Goal: Task Accomplishment & Management: Use online tool/utility

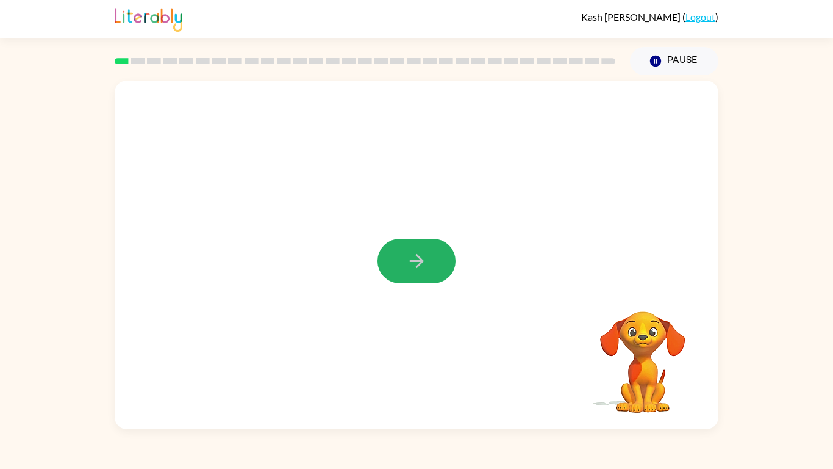
click at [414, 254] on icon "button" at bounding box center [416, 260] width 21 height 21
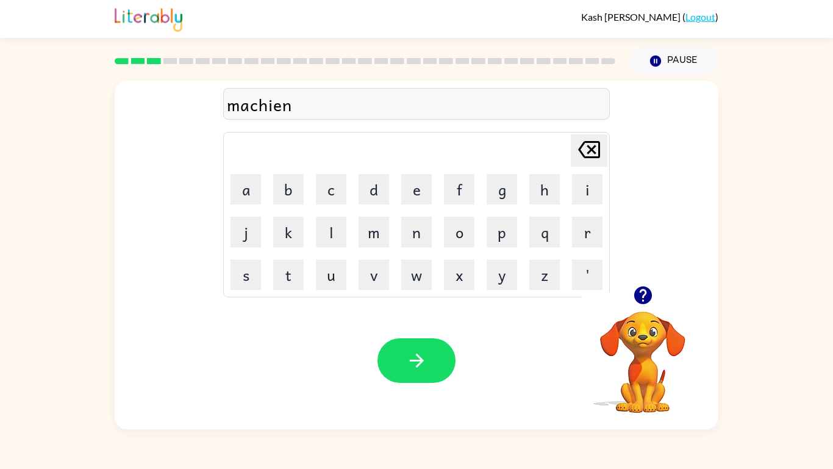
click at [271, 113] on div "machien" at bounding box center [416, 105] width 379 height 26
click at [431, 362] on button "button" at bounding box center [417, 360] width 78 height 45
click at [250, 113] on div "arcway" at bounding box center [416, 105] width 379 height 26
click at [251, 104] on div "arcway" at bounding box center [416, 105] width 379 height 26
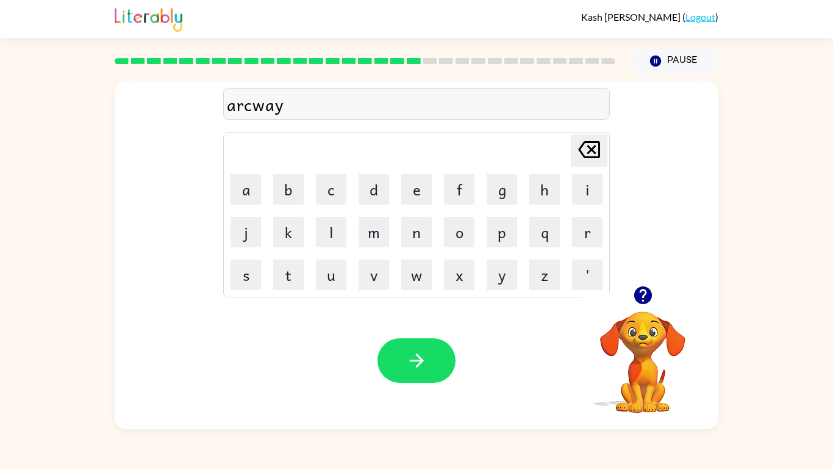
click at [251, 107] on div "arcway" at bounding box center [416, 105] width 379 height 26
click at [253, 118] on div "arcway" at bounding box center [416, 104] width 387 height 32
click at [243, 109] on div "arcway" at bounding box center [416, 105] width 379 height 26
click at [298, 108] on div "arcway" at bounding box center [416, 105] width 379 height 26
click at [591, 145] on icon "Delete Delete last character input" at bounding box center [589, 149] width 29 height 29
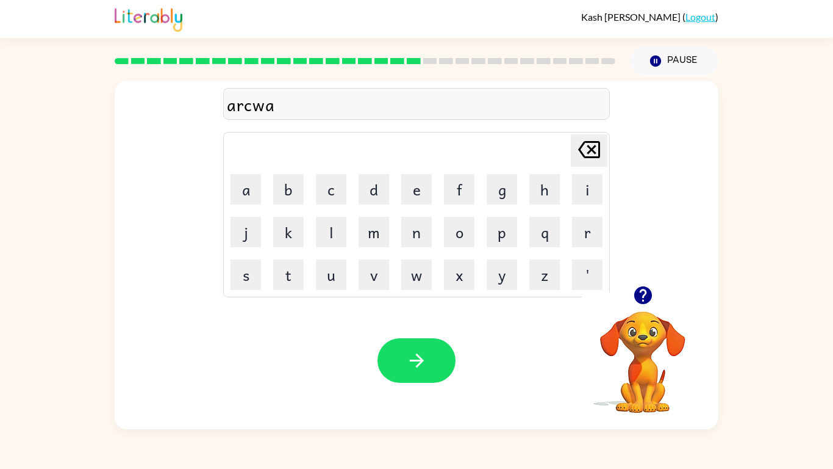
click at [592, 148] on icon at bounding box center [589, 149] width 22 height 17
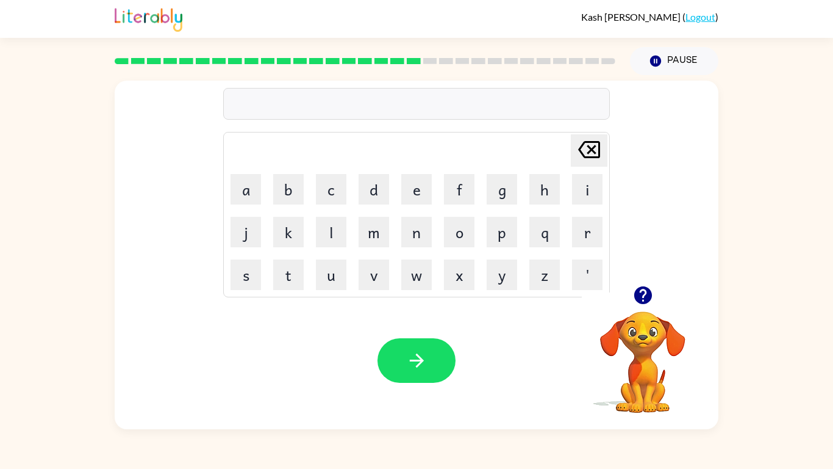
type button "delete"
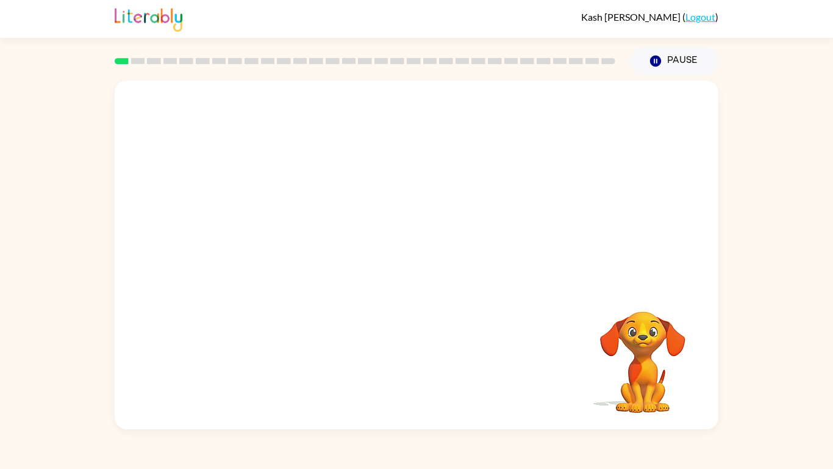
click at [278, 225] on video "Your browser must support playing .mp4 files to use Literably. Please try using…" at bounding box center [417, 183] width 604 height 205
click at [642, 54] on button "Pause Pause" at bounding box center [674, 61] width 88 height 28
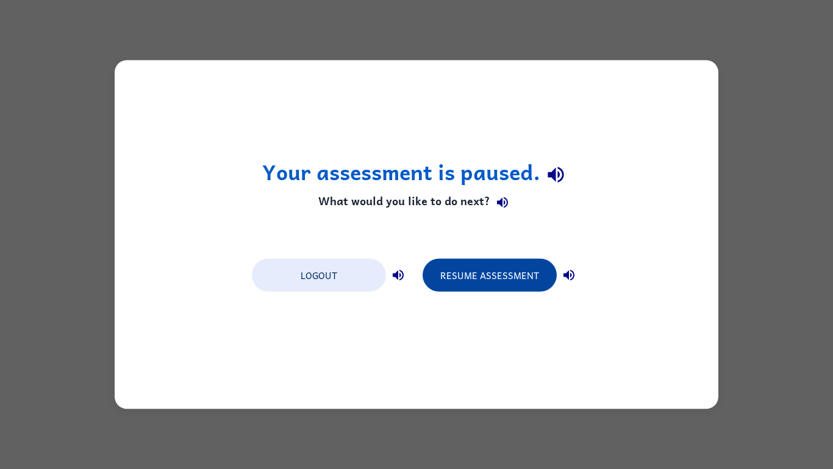
click at [497, 265] on button "Resume Assessment" at bounding box center [490, 275] width 134 height 33
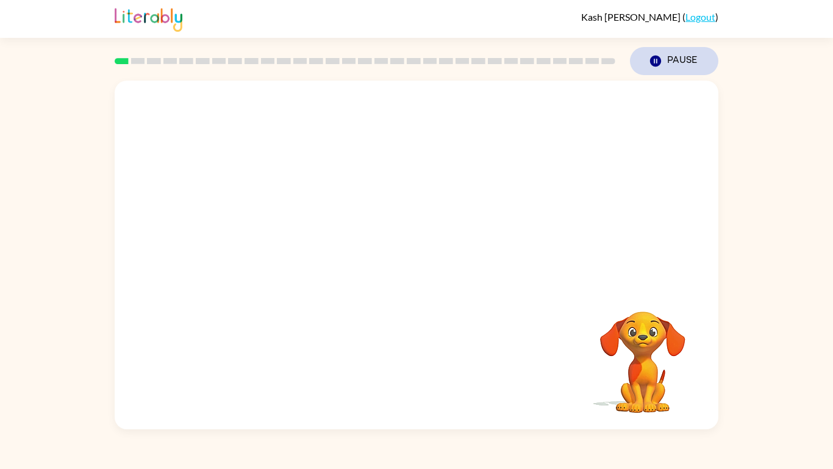
click at [703, 60] on button "Pause Pause" at bounding box center [674, 61] width 88 height 28
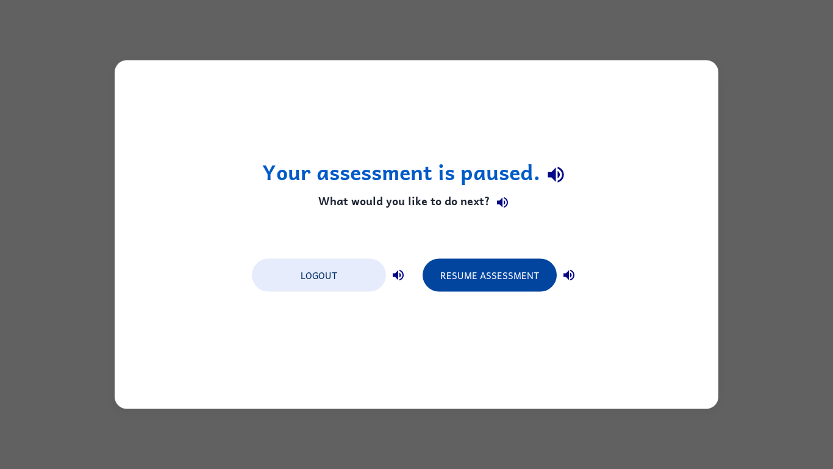
click at [493, 270] on button "Resume Assessment" at bounding box center [490, 275] width 134 height 33
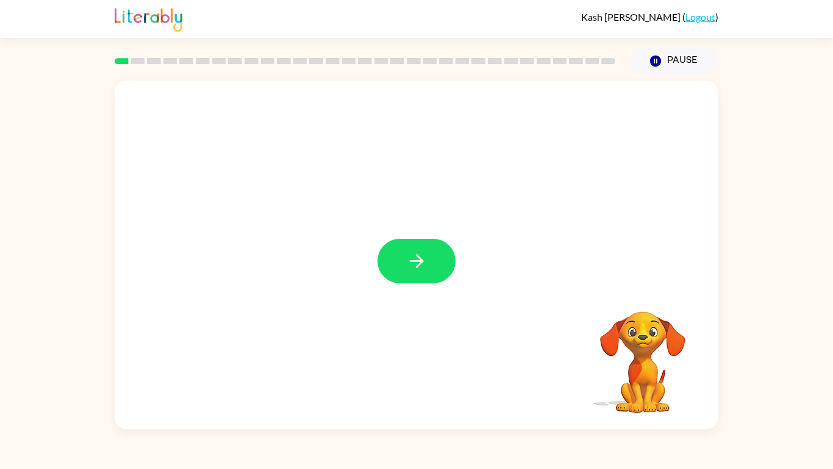
click at [415, 276] on button "button" at bounding box center [417, 261] width 78 height 45
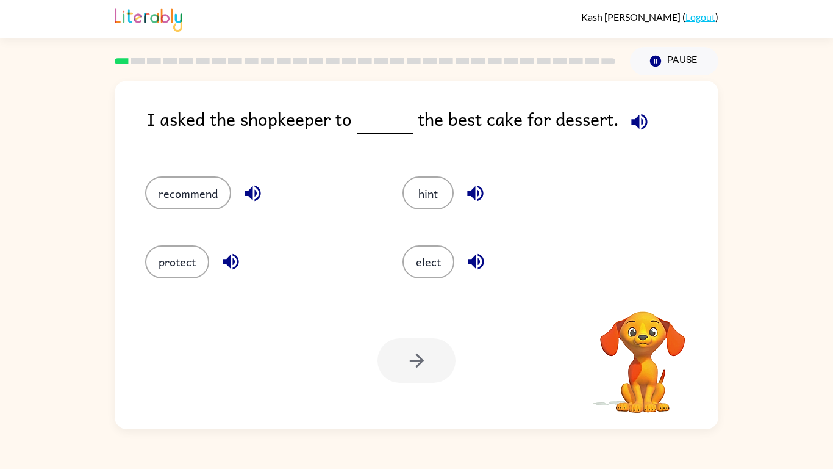
click at [631, 130] on icon "button" at bounding box center [639, 121] width 21 height 21
click at [422, 253] on button "elect" at bounding box center [429, 261] width 52 height 33
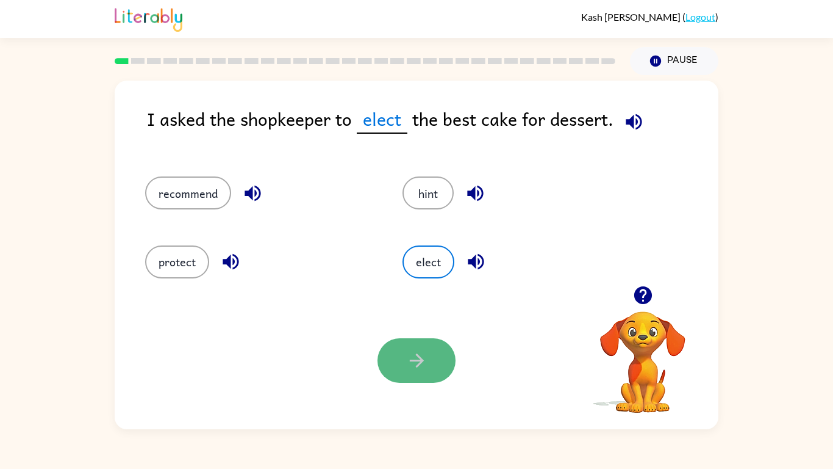
click at [426, 351] on icon "button" at bounding box center [416, 360] width 21 height 21
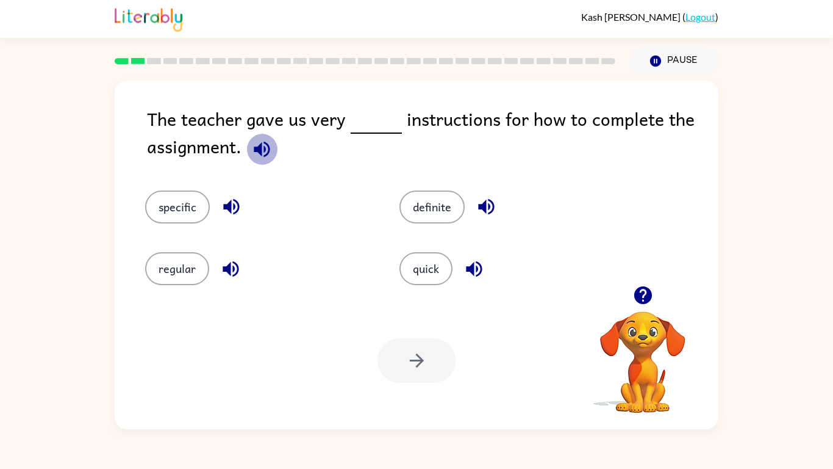
click at [266, 149] on icon "button" at bounding box center [262, 149] width 16 height 16
click at [361, 216] on div "specific" at bounding box center [258, 206] width 226 height 33
click at [192, 198] on button "specific" at bounding box center [177, 206] width 65 height 33
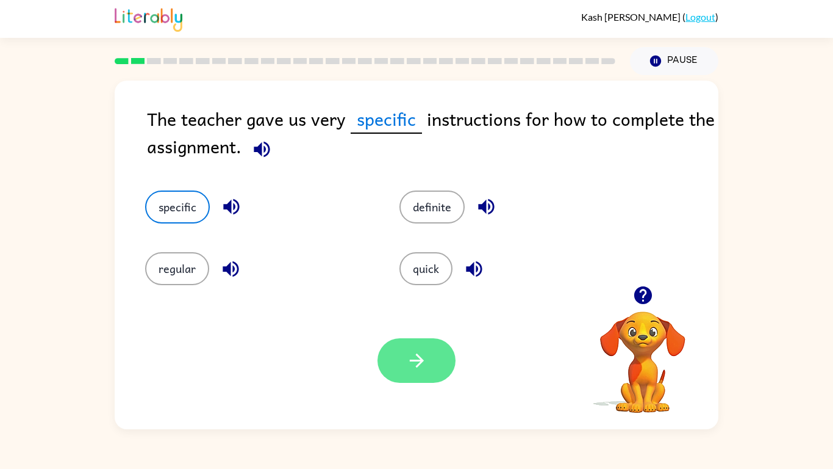
click at [386, 363] on button "button" at bounding box center [417, 360] width 78 height 45
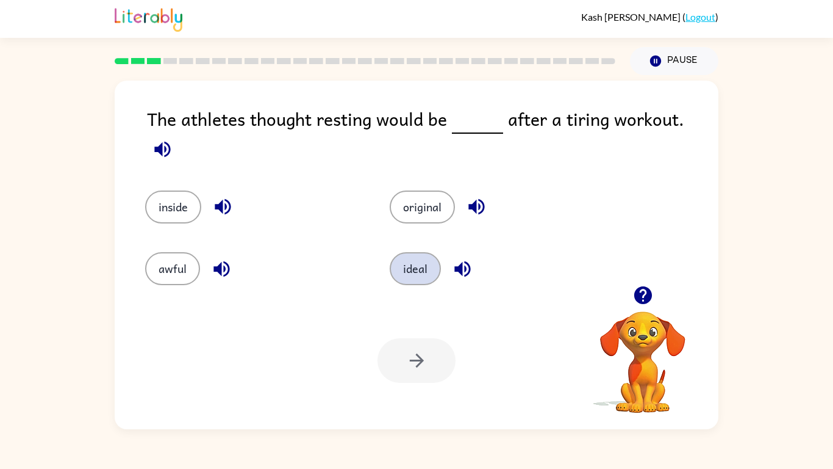
click at [394, 264] on button "ideal" at bounding box center [415, 268] width 51 height 33
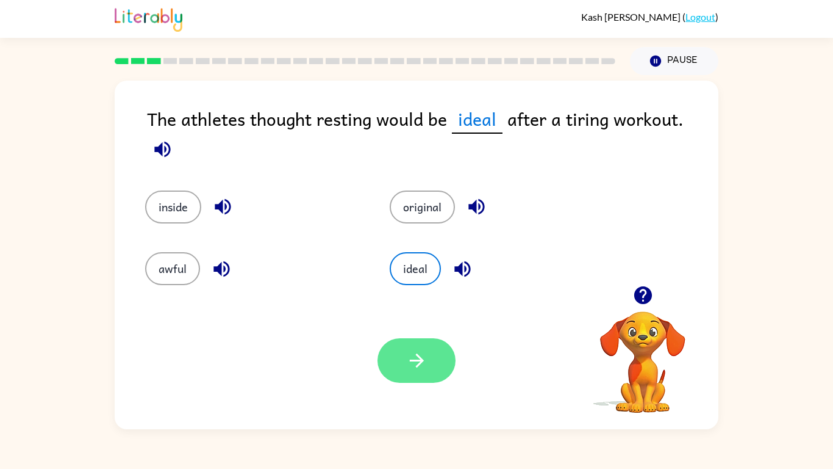
click at [413, 367] on icon "button" at bounding box center [416, 360] width 21 height 21
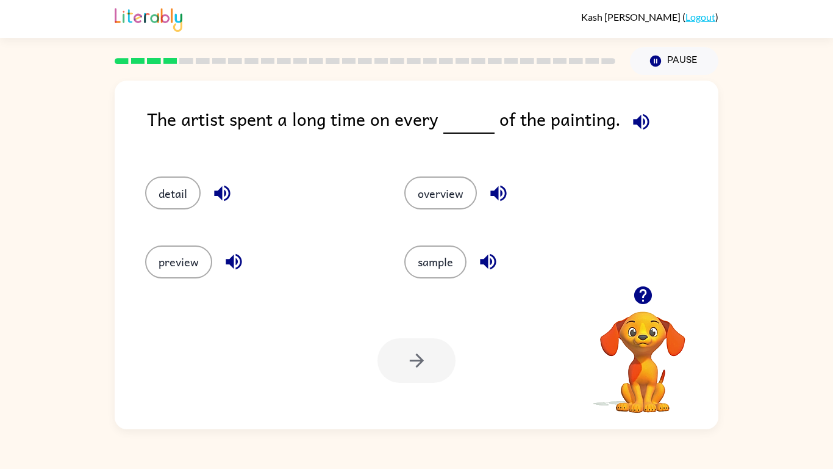
click at [631, 128] on icon "button" at bounding box center [641, 121] width 21 height 21
click at [173, 210] on div "detail" at bounding box center [251, 187] width 259 height 68
click at [163, 184] on button "detail" at bounding box center [173, 192] width 56 height 33
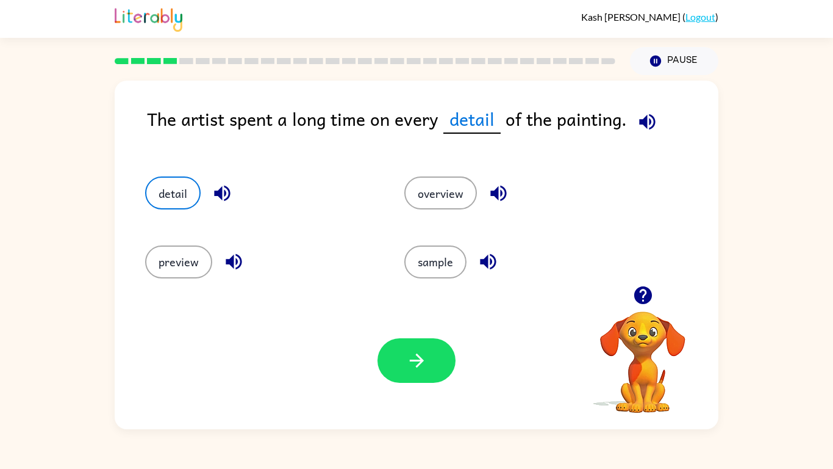
click at [145, 176] on button "detail" at bounding box center [173, 192] width 56 height 33
click at [419, 358] on icon "button" at bounding box center [416, 360] width 21 height 21
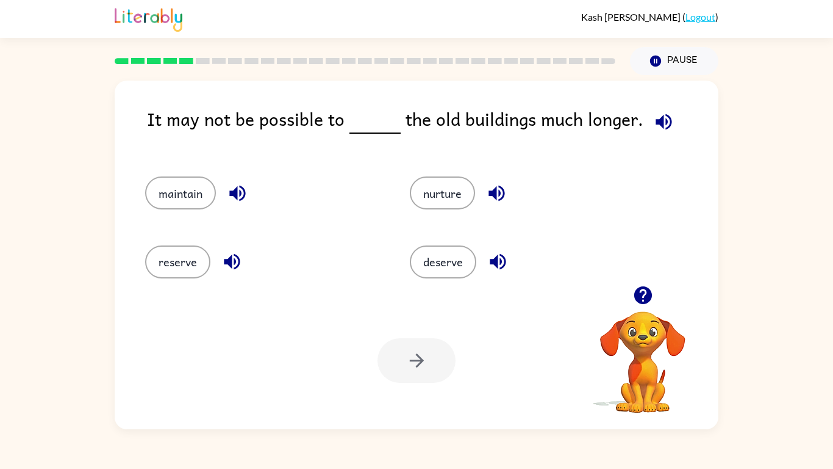
click at [662, 117] on icon "button" at bounding box center [663, 121] width 21 height 21
click at [223, 261] on icon "button" at bounding box center [231, 261] width 21 height 21
click at [210, 192] on button "maintain" at bounding box center [180, 192] width 71 height 33
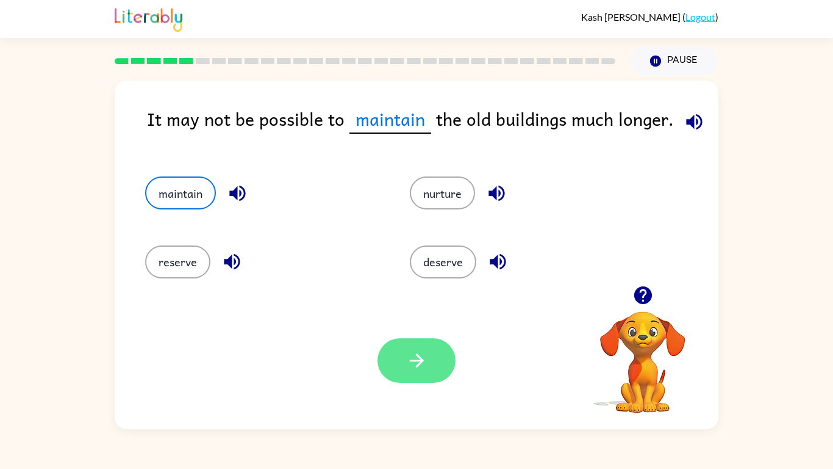
click at [417, 350] on icon "button" at bounding box center [416, 360] width 21 height 21
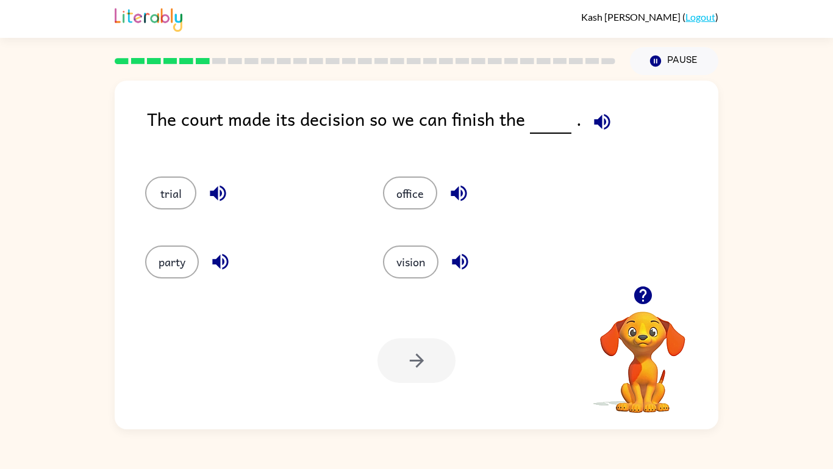
click at [592, 126] on icon "button" at bounding box center [602, 121] width 21 height 21
click at [408, 270] on button "vision" at bounding box center [411, 261] width 56 height 33
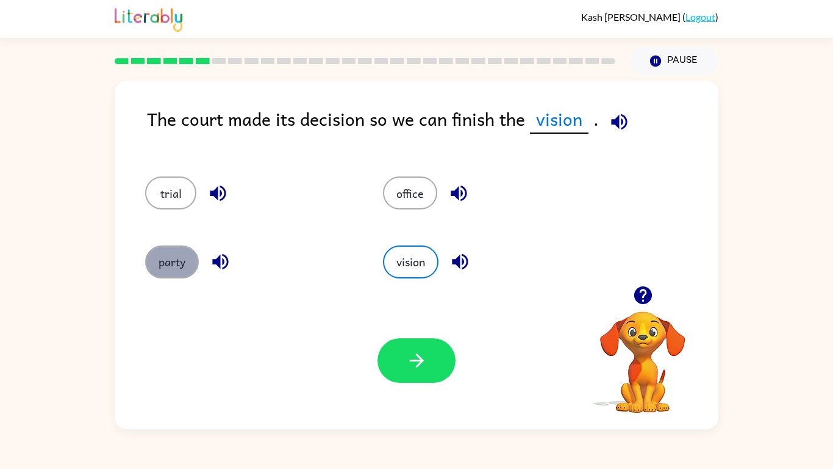
click at [156, 265] on button "party" at bounding box center [172, 261] width 54 height 33
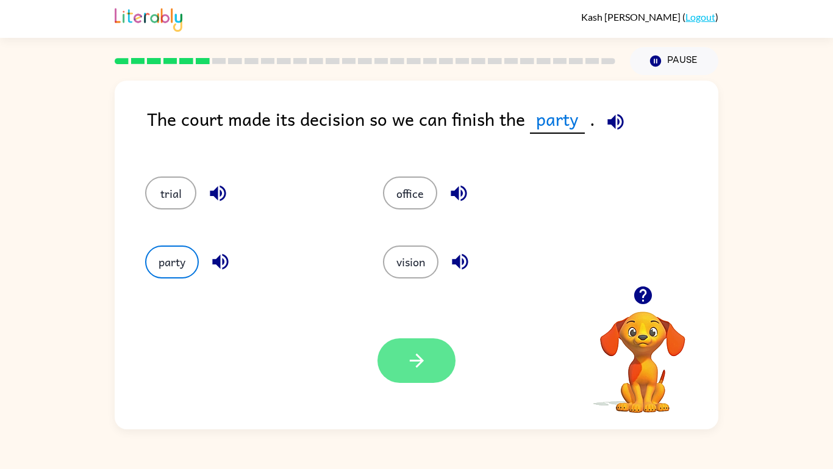
click at [421, 359] on icon "button" at bounding box center [416, 360] width 14 height 14
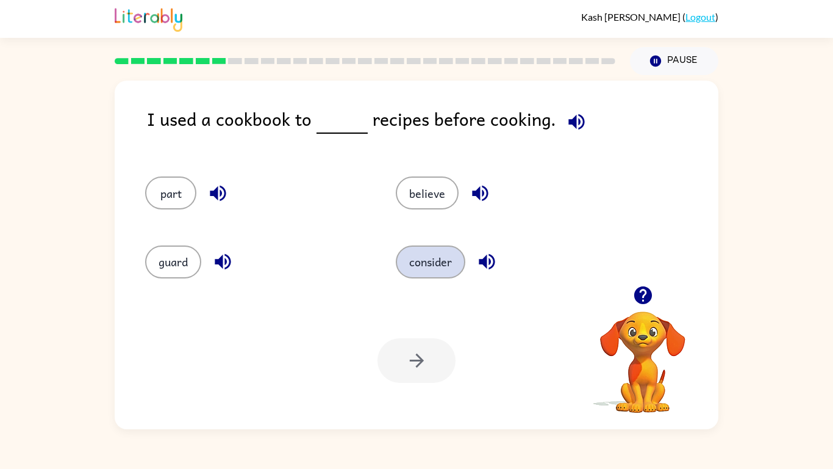
click at [422, 260] on button "consider" at bounding box center [431, 261] width 70 height 33
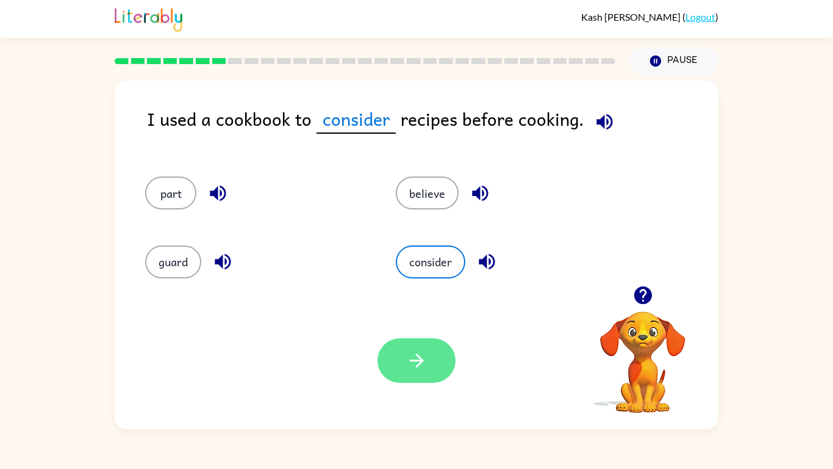
click at [394, 373] on button "button" at bounding box center [417, 360] width 78 height 45
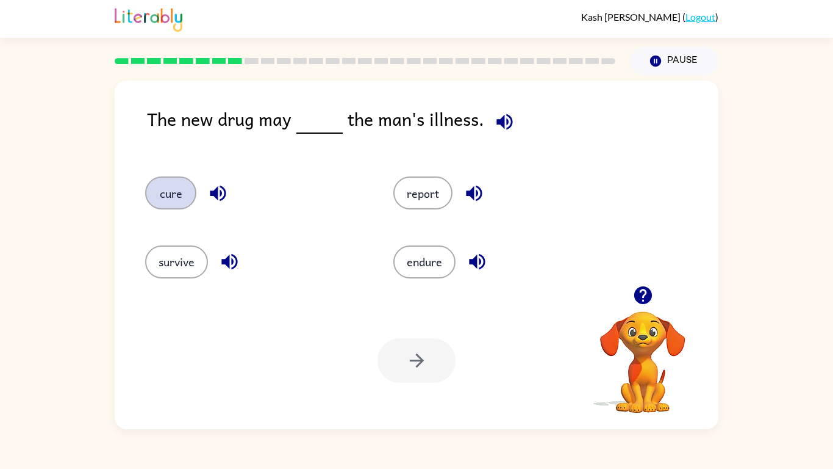
click at [174, 202] on button "cure" at bounding box center [170, 192] width 51 height 33
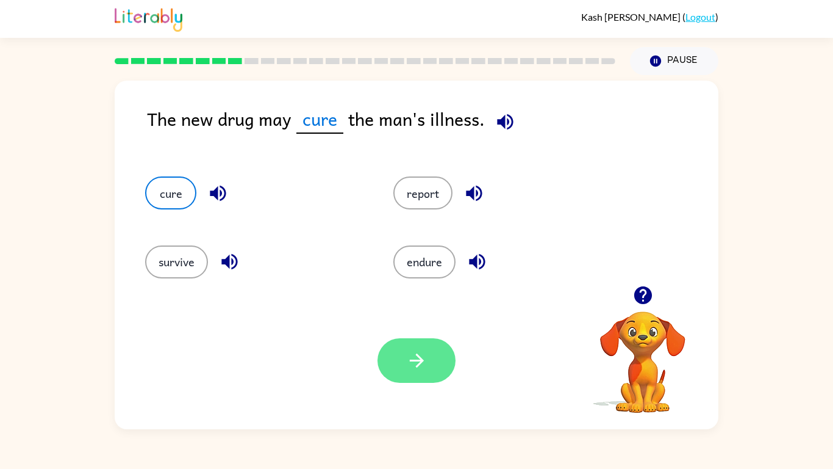
click at [431, 360] on button "button" at bounding box center [417, 360] width 78 height 45
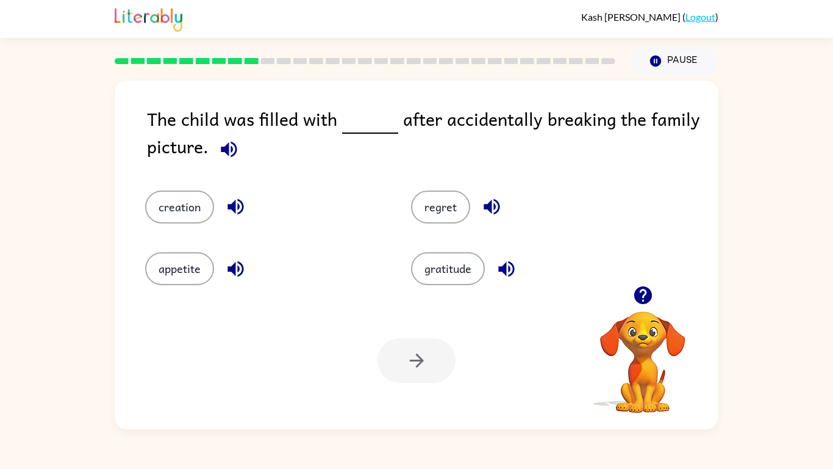
click at [239, 146] on icon "button" at bounding box center [228, 148] width 21 height 21
click at [424, 217] on button "regret" at bounding box center [440, 206] width 59 height 33
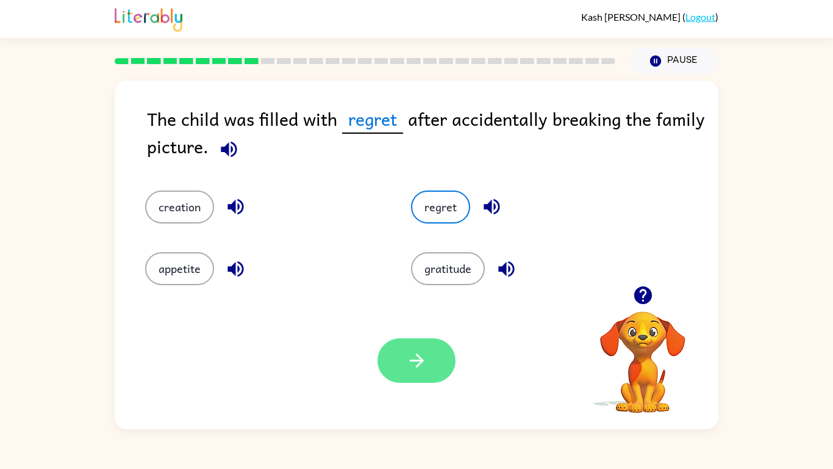
click at [447, 353] on button "button" at bounding box center [417, 360] width 78 height 45
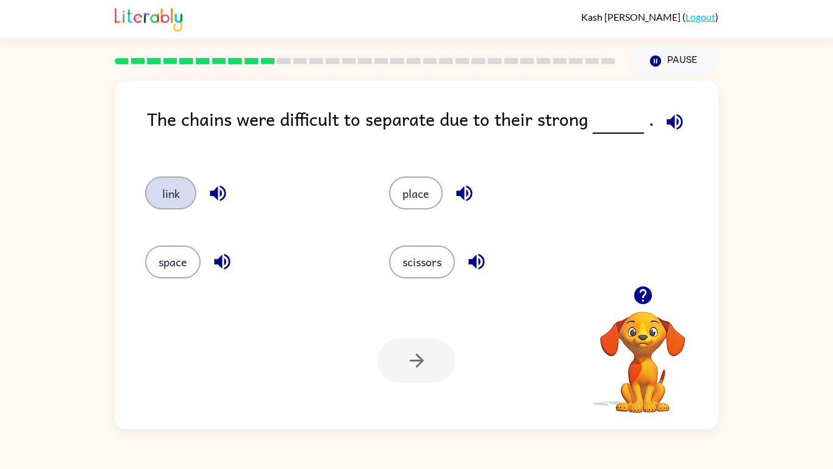
click at [174, 196] on button "link" at bounding box center [170, 192] width 51 height 33
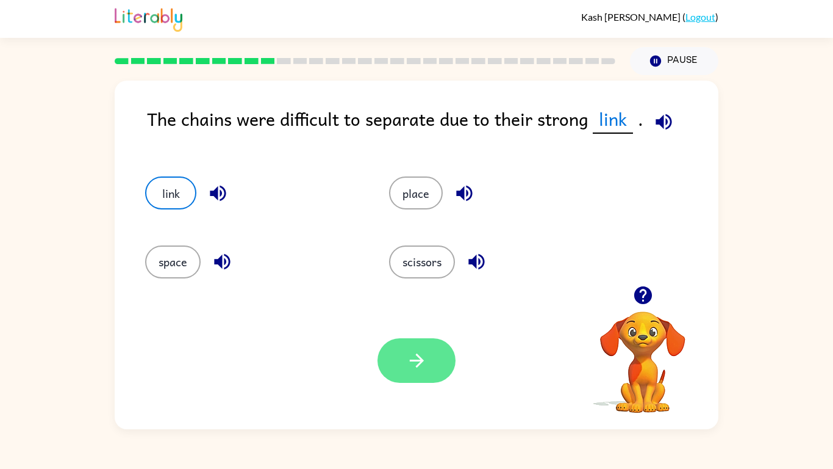
click at [392, 360] on button "button" at bounding box center [417, 360] width 78 height 45
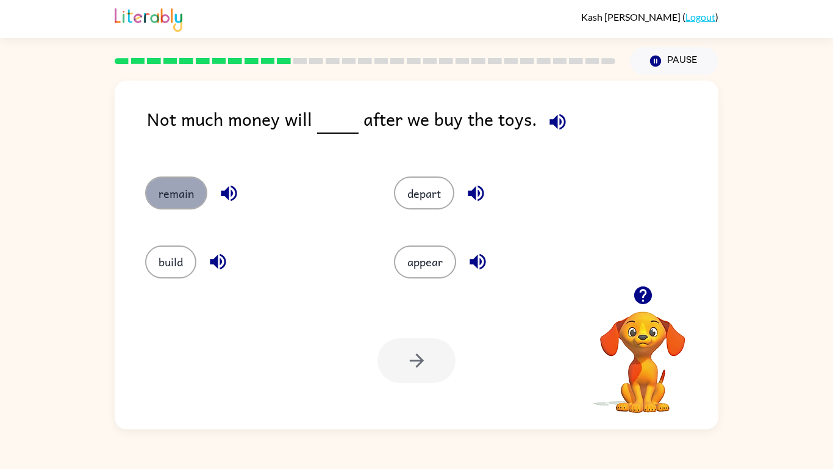
click at [174, 207] on button "remain" at bounding box center [176, 192] width 62 height 33
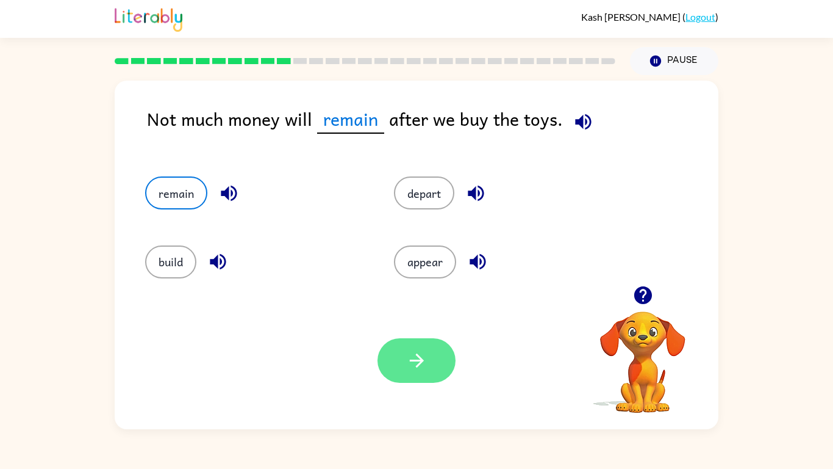
click at [422, 362] on icon "button" at bounding box center [416, 360] width 14 height 14
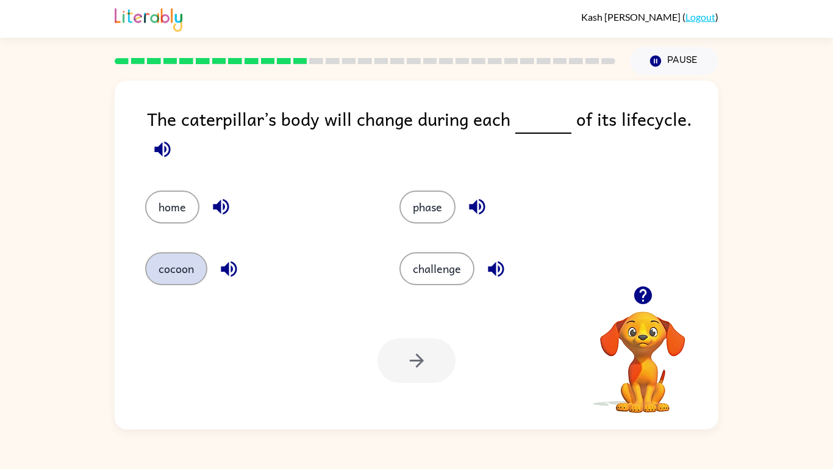
click at [193, 265] on button "cocoon" at bounding box center [176, 268] width 62 height 33
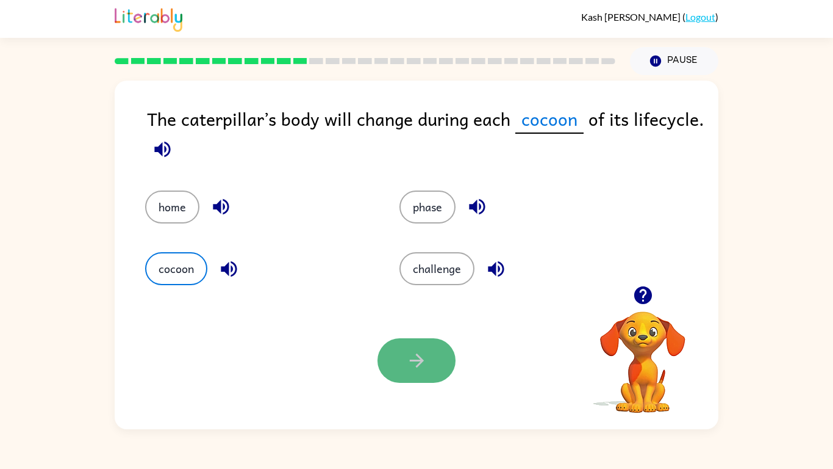
click at [406, 347] on button "button" at bounding box center [417, 360] width 78 height 45
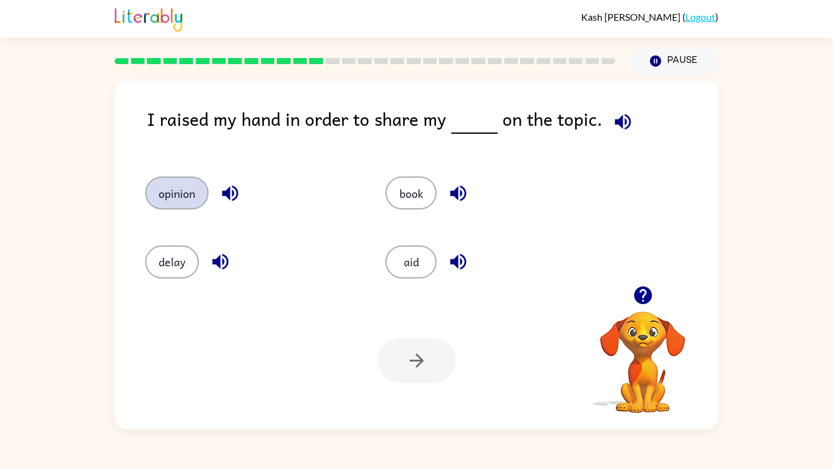
click at [175, 193] on button "opinion" at bounding box center [176, 192] width 63 height 33
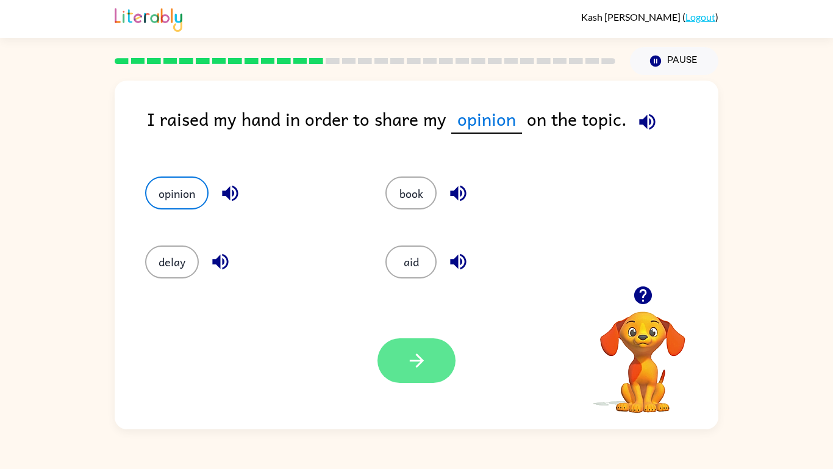
click at [409, 357] on icon "button" at bounding box center [416, 360] width 21 height 21
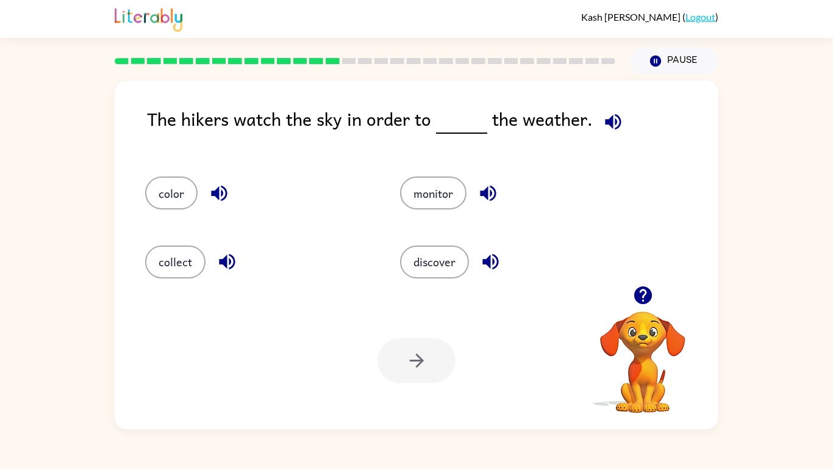
click at [608, 123] on icon "button" at bounding box center [613, 121] width 16 height 16
click at [434, 209] on div "monitor" at bounding box center [504, 187] width 255 height 68
click at [428, 192] on button "monitor" at bounding box center [433, 192] width 66 height 33
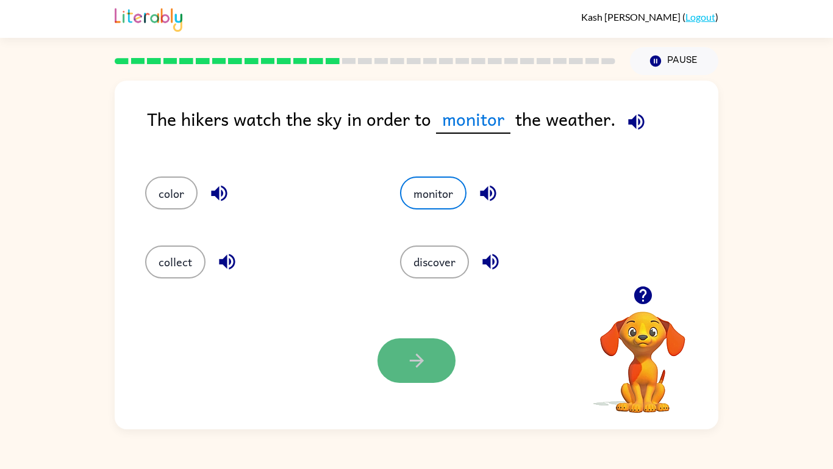
click at [419, 374] on button "button" at bounding box center [417, 360] width 78 height 45
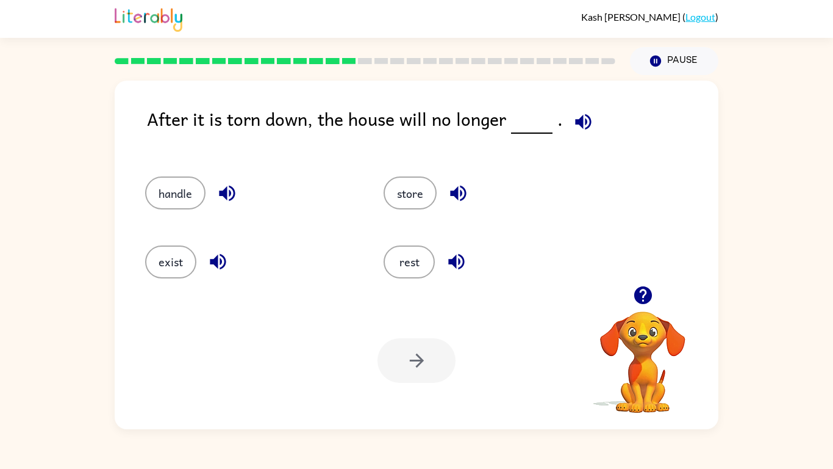
click at [573, 123] on icon "button" at bounding box center [583, 121] width 21 height 21
click at [172, 254] on button "exist" at bounding box center [170, 261] width 51 height 33
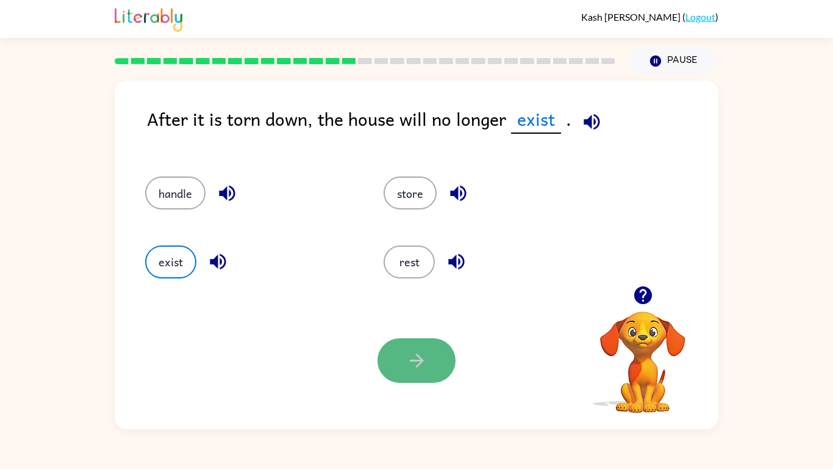
click at [392, 359] on button "button" at bounding box center [417, 360] width 78 height 45
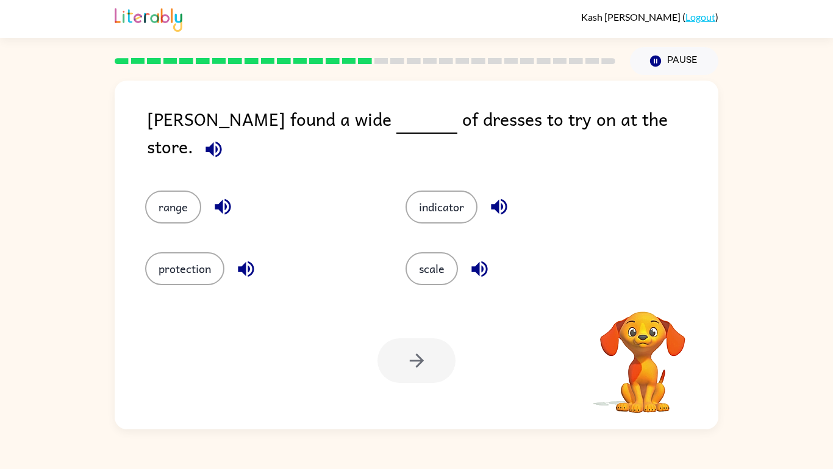
click at [225, 138] on icon "button" at bounding box center [213, 148] width 21 height 21
click at [420, 259] on button "scale" at bounding box center [432, 268] width 52 height 33
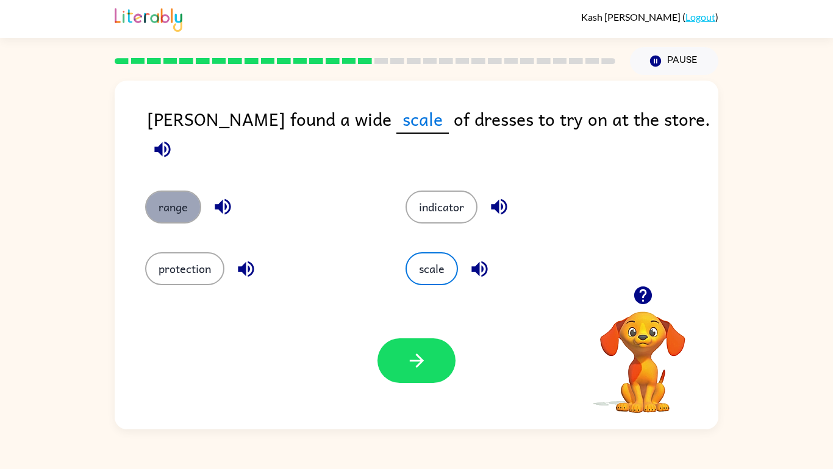
click at [181, 190] on button "range" at bounding box center [173, 206] width 56 height 33
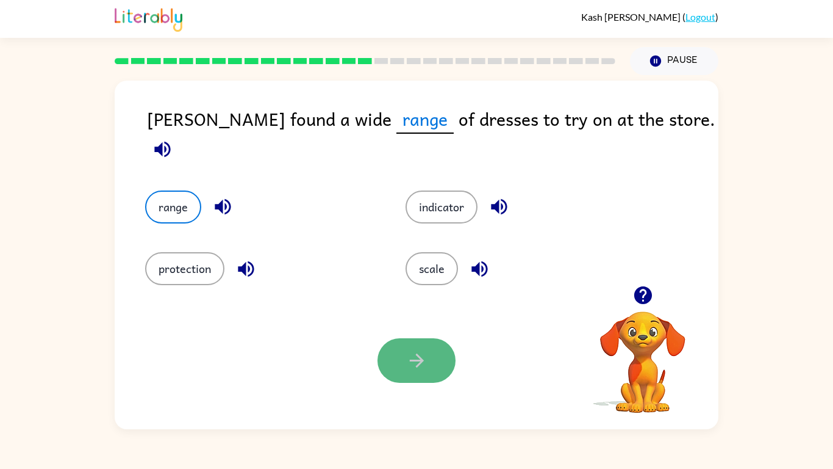
click at [425, 367] on icon "button" at bounding box center [416, 360] width 21 height 21
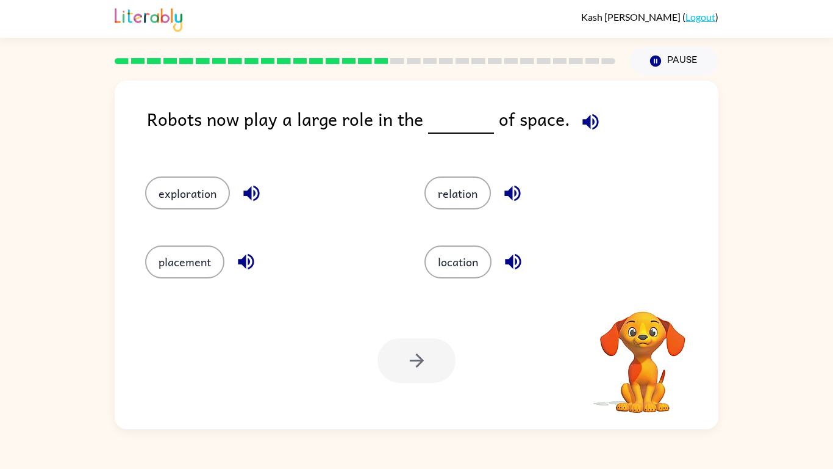
click at [583, 121] on icon "button" at bounding box center [591, 121] width 16 height 16
click at [466, 271] on button "location" at bounding box center [458, 261] width 67 height 33
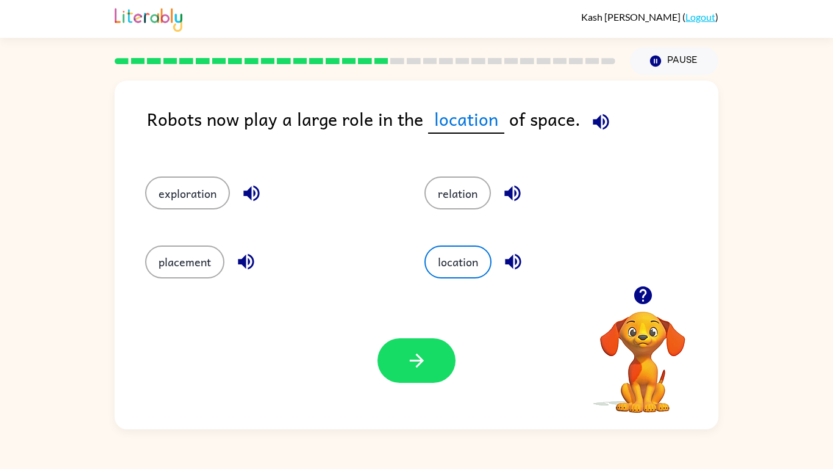
click at [423, 383] on div "Your browser must support playing .mp4 files to use Literably. Please try using…" at bounding box center [417, 360] width 604 height 137
click at [411, 368] on icon "button" at bounding box center [416, 360] width 21 height 21
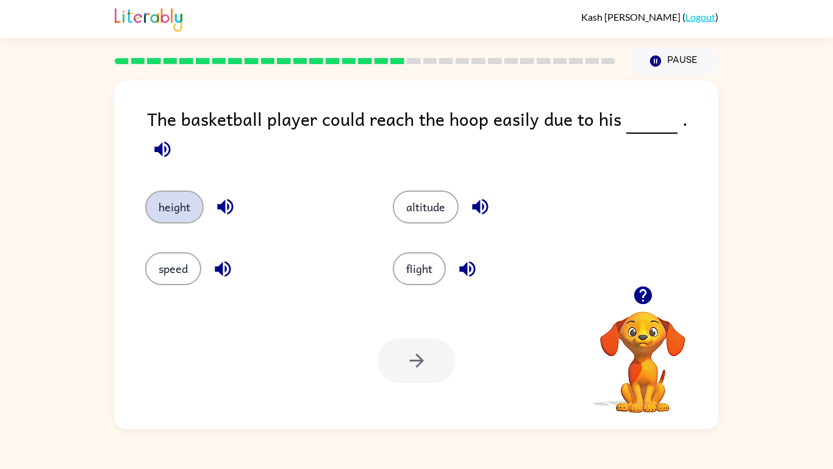
click at [158, 193] on button "height" at bounding box center [174, 206] width 59 height 33
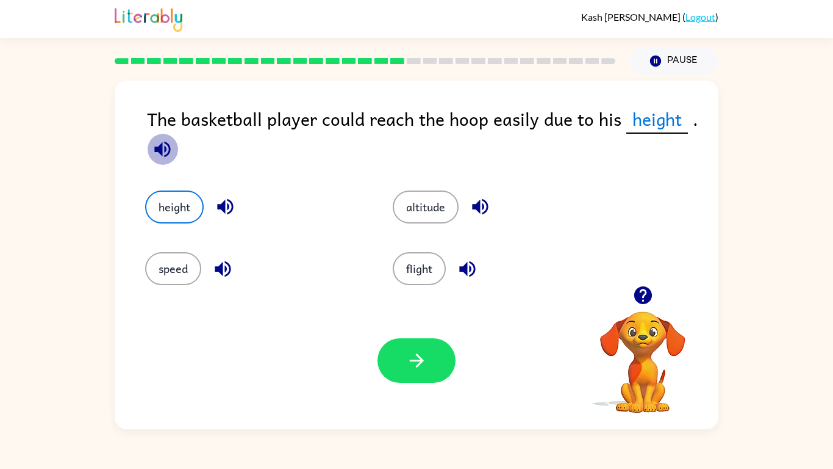
click at [169, 148] on icon "button" at bounding box center [162, 149] width 16 height 16
click at [389, 370] on button "button" at bounding box center [417, 360] width 78 height 45
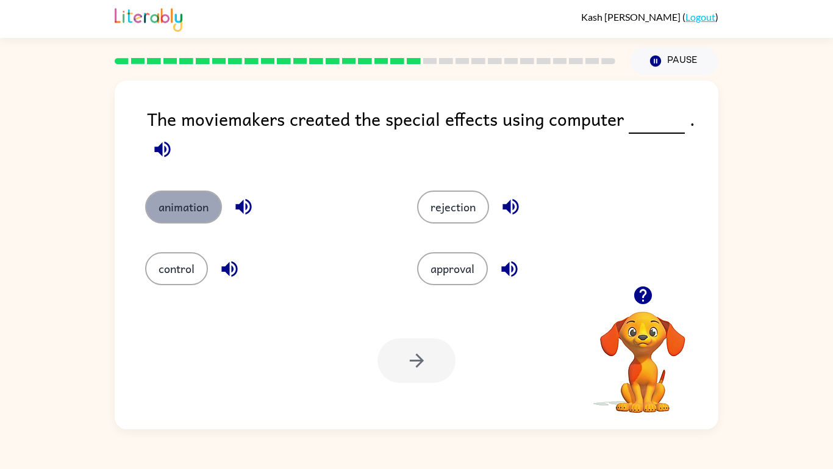
click at [207, 223] on button "animation" at bounding box center [183, 206] width 77 height 33
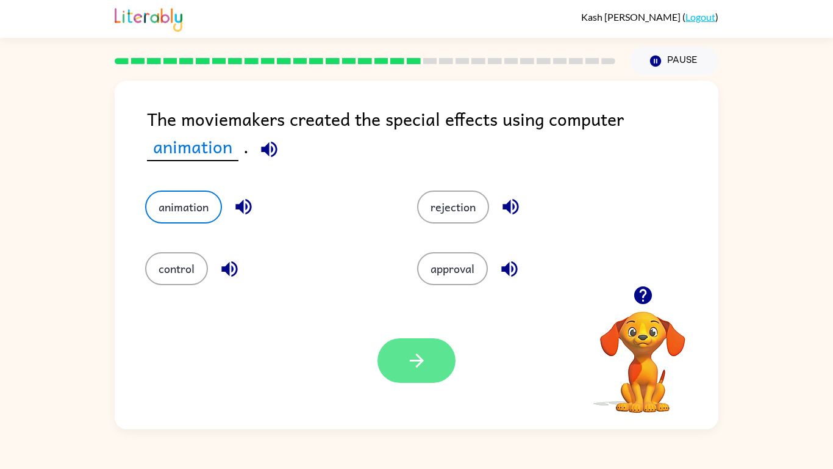
click at [401, 367] on button "button" at bounding box center [417, 360] width 78 height 45
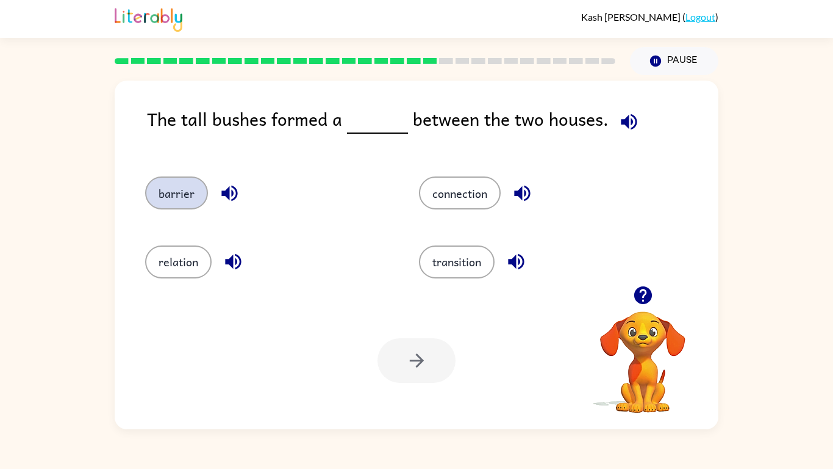
click at [157, 195] on button "barrier" at bounding box center [176, 192] width 63 height 33
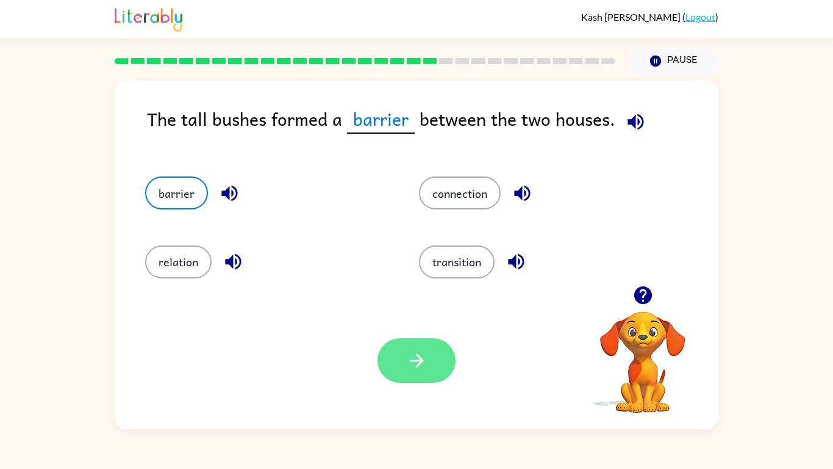
click at [434, 376] on button "button" at bounding box center [417, 360] width 78 height 45
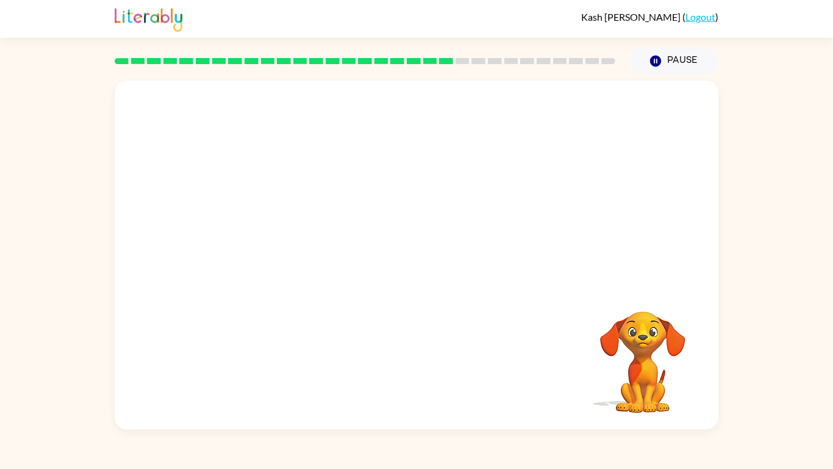
click at [434, 376] on div "Your browser must support playing .mp4 files to use Literably. Please try using…" at bounding box center [417, 255] width 604 height 348
click at [385, 264] on button "button" at bounding box center [417, 261] width 78 height 45
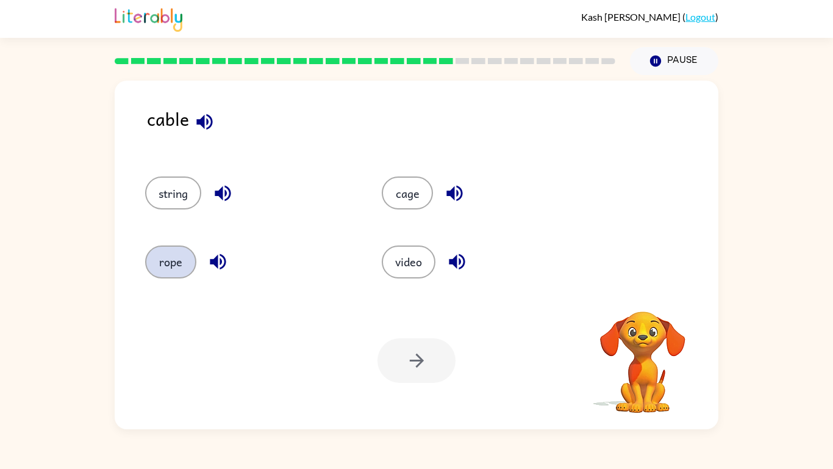
click at [176, 254] on button "rope" at bounding box center [170, 261] width 51 height 33
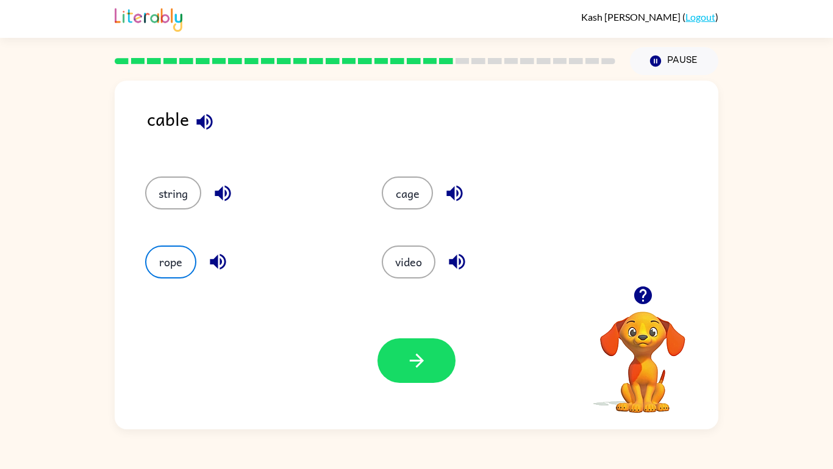
click at [417, 383] on div "Your browser must support playing .mp4 files to use Literably. Please try using…" at bounding box center [417, 360] width 604 height 137
click at [411, 370] on icon "button" at bounding box center [416, 360] width 21 height 21
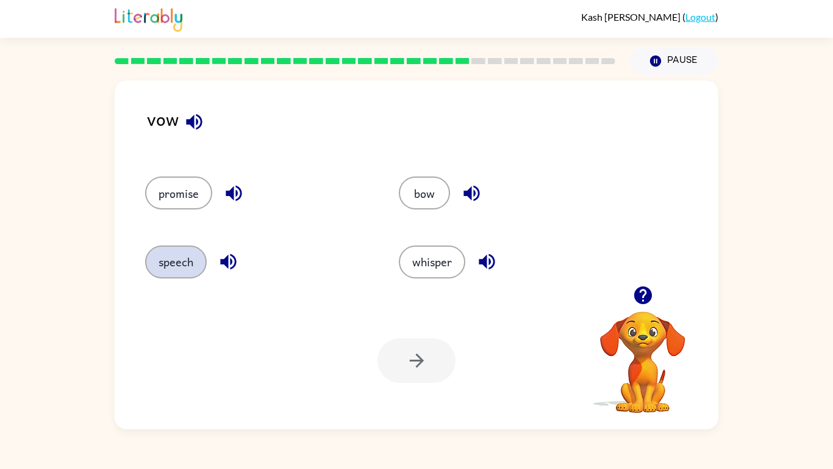
click at [174, 271] on button "speech" at bounding box center [176, 261] width 62 height 33
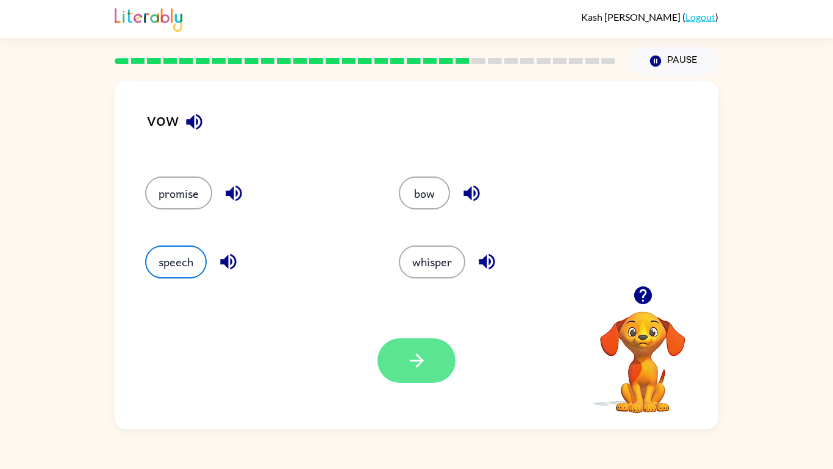
click at [401, 348] on button "button" at bounding box center [417, 360] width 78 height 45
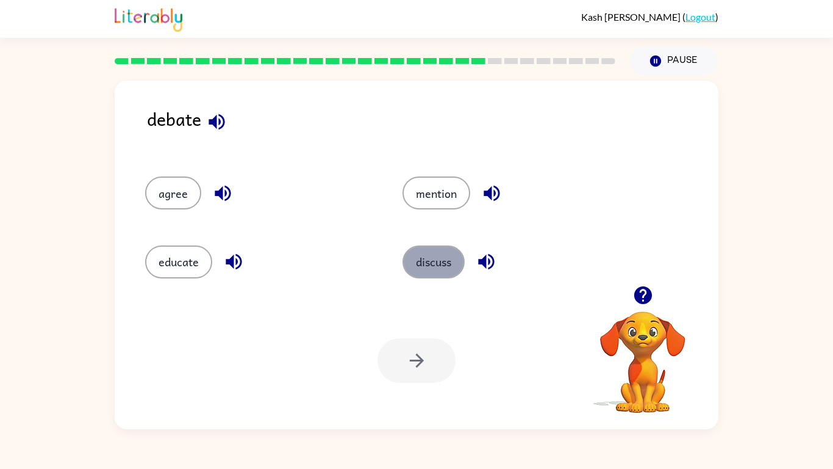
click at [440, 270] on button "discuss" at bounding box center [434, 261] width 62 height 33
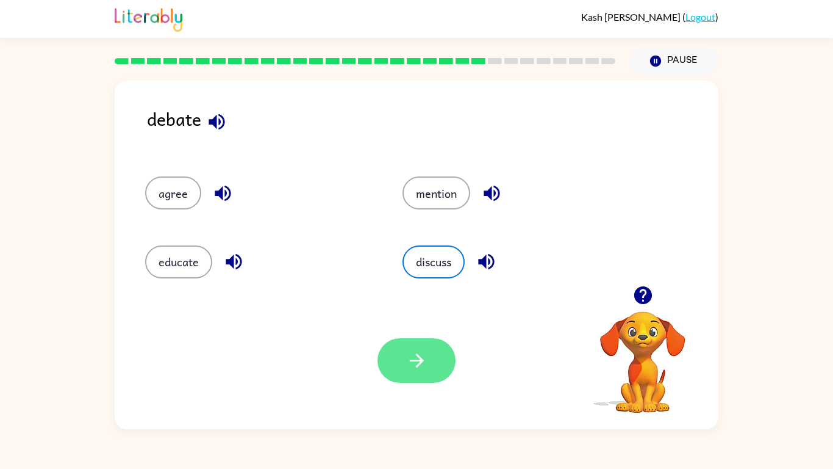
click at [424, 346] on button "button" at bounding box center [417, 360] width 78 height 45
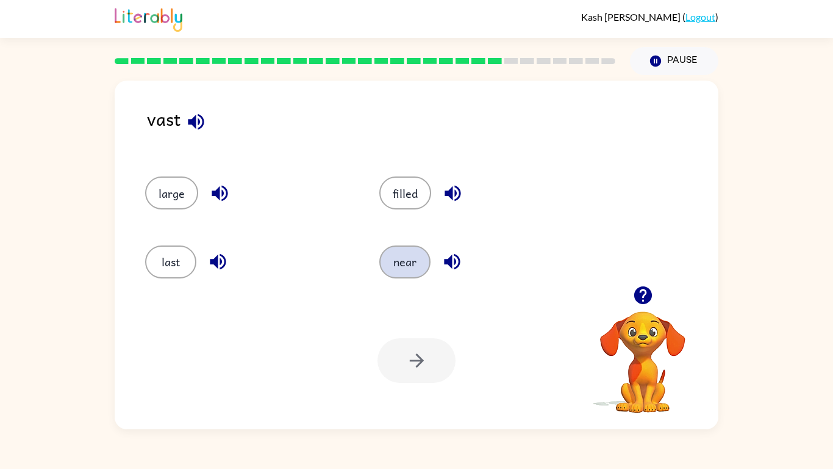
click at [397, 252] on button "near" at bounding box center [404, 261] width 51 height 33
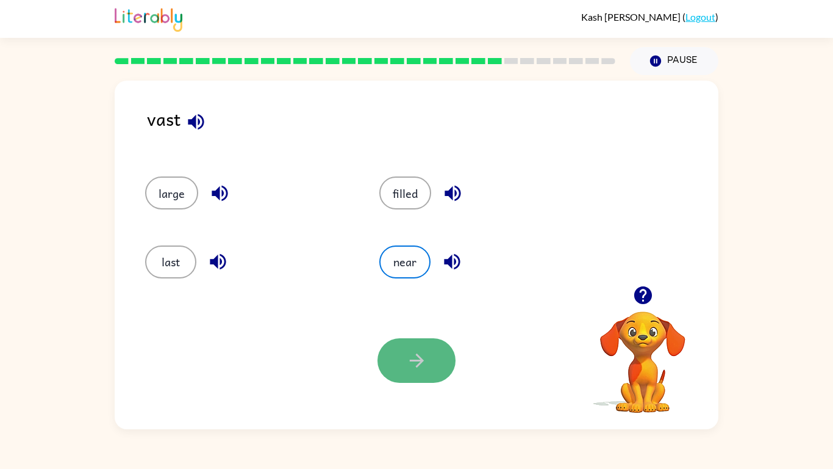
click at [420, 368] on icon "button" at bounding box center [416, 360] width 21 height 21
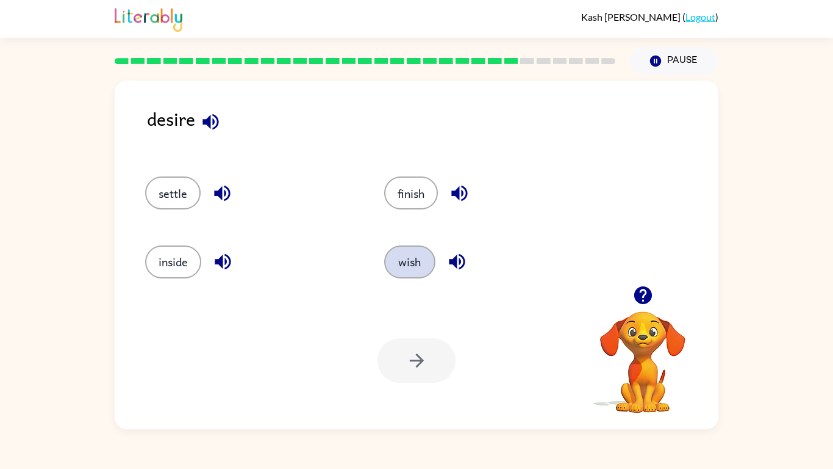
click at [416, 254] on button "wish" at bounding box center [409, 261] width 51 height 33
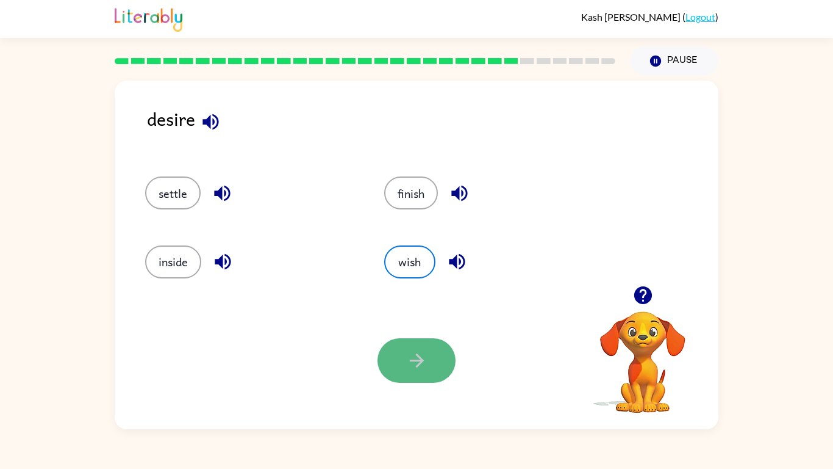
click at [409, 355] on icon "button" at bounding box center [416, 360] width 21 height 21
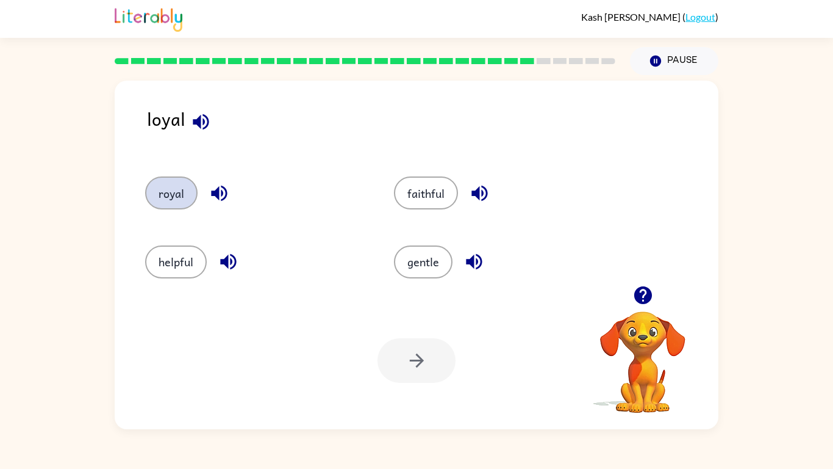
click at [165, 193] on button "royal" at bounding box center [171, 192] width 52 height 33
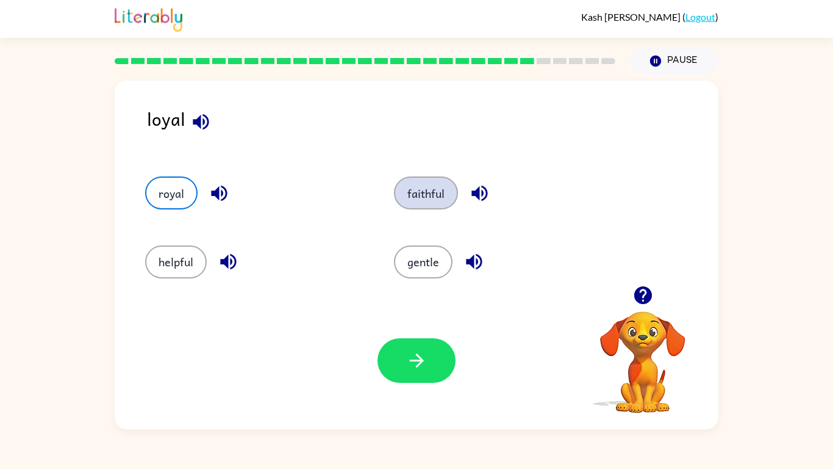
click at [427, 196] on button "faithful" at bounding box center [426, 192] width 64 height 33
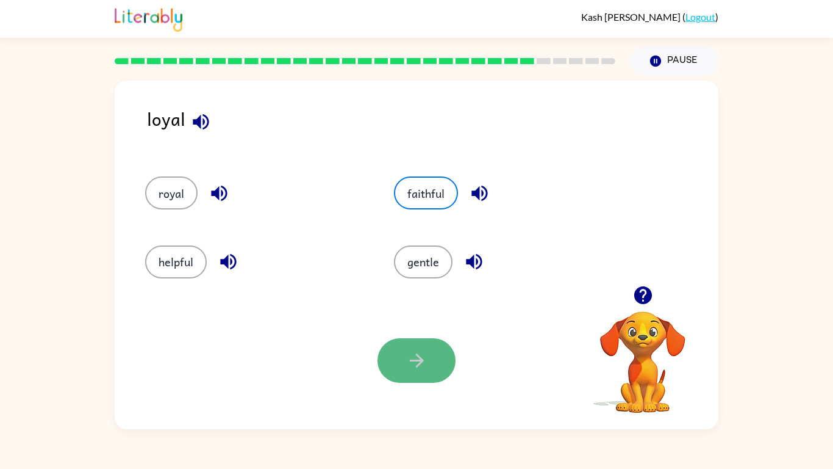
click at [392, 359] on button "button" at bounding box center [417, 360] width 78 height 45
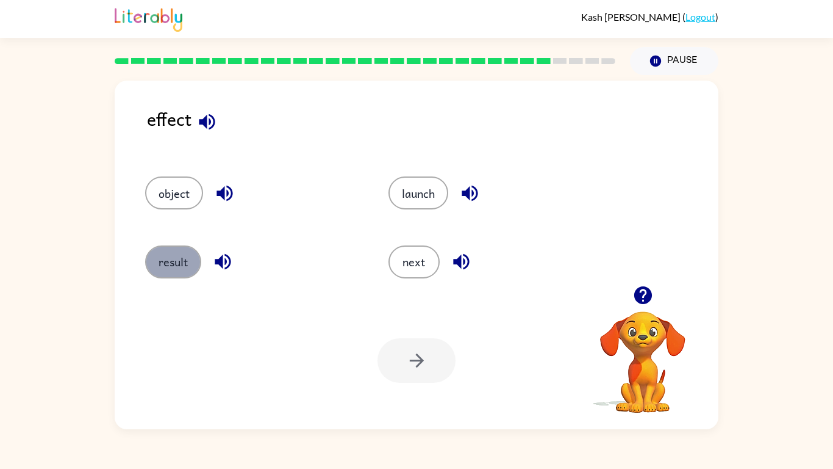
click at [173, 248] on button "result" at bounding box center [173, 261] width 56 height 33
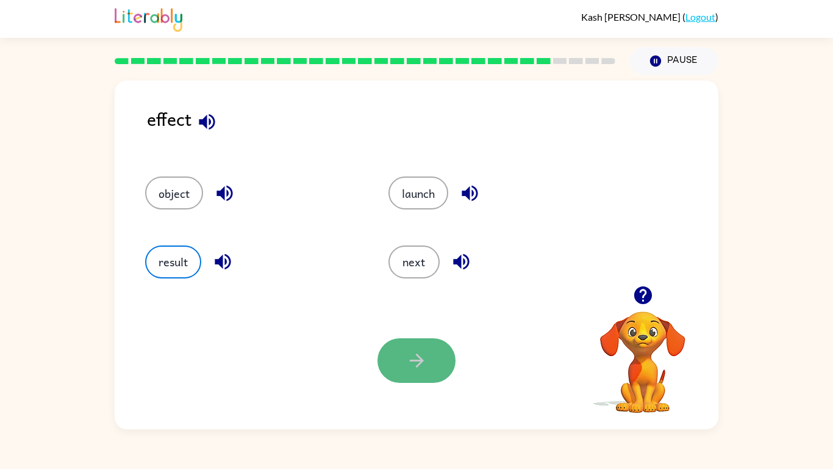
click at [394, 374] on button "button" at bounding box center [417, 360] width 78 height 45
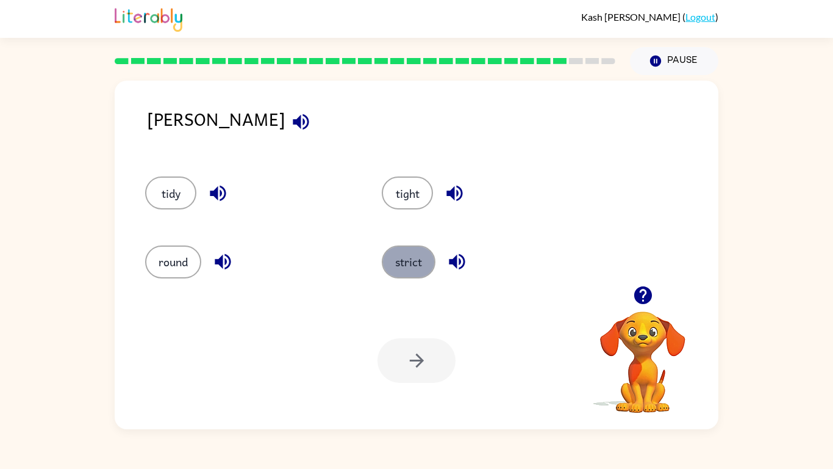
click at [406, 267] on button "strict" at bounding box center [409, 261] width 54 height 33
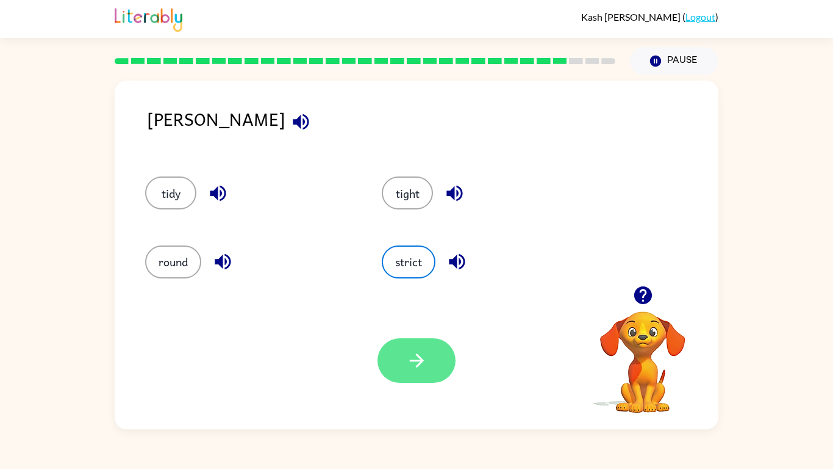
click at [406, 369] on icon "button" at bounding box center [416, 360] width 21 height 21
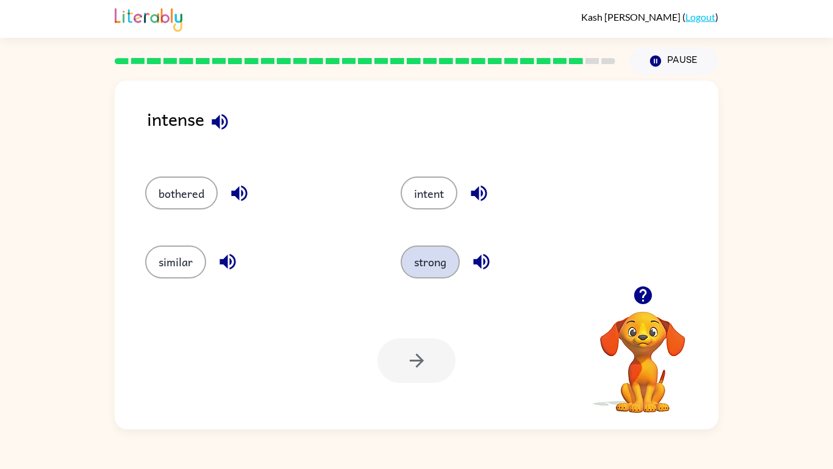
click at [441, 273] on button "strong" at bounding box center [430, 261] width 59 height 33
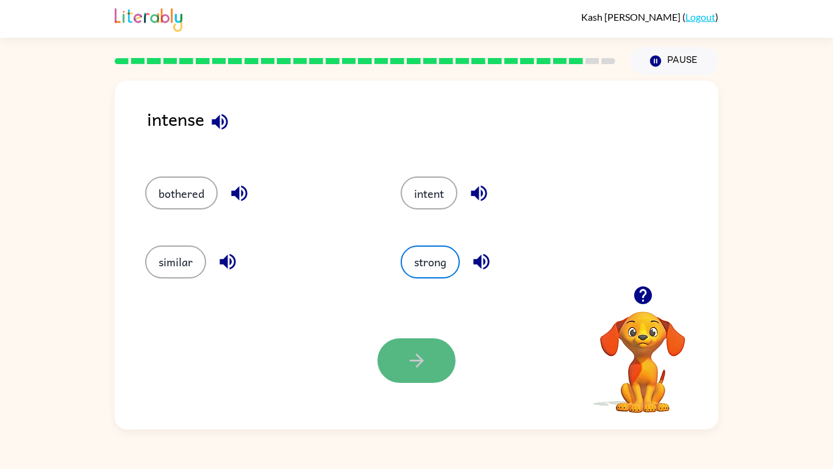
click at [437, 364] on button "button" at bounding box center [417, 360] width 78 height 45
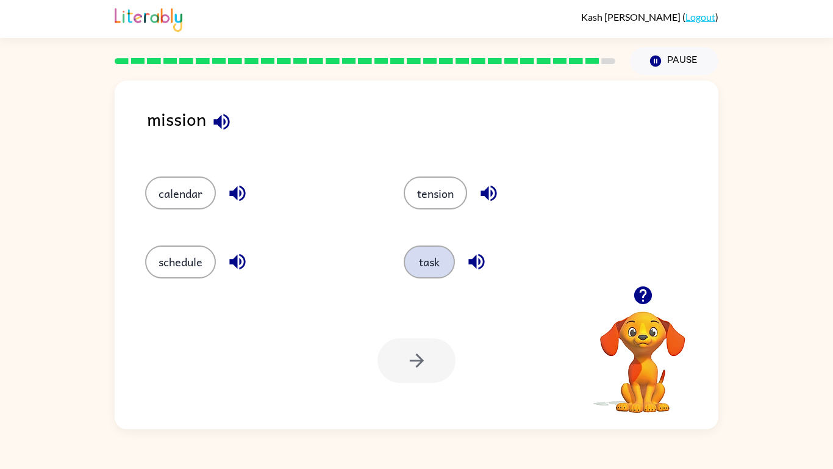
click at [431, 253] on button "task" at bounding box center [429, 261] width 51 height 33
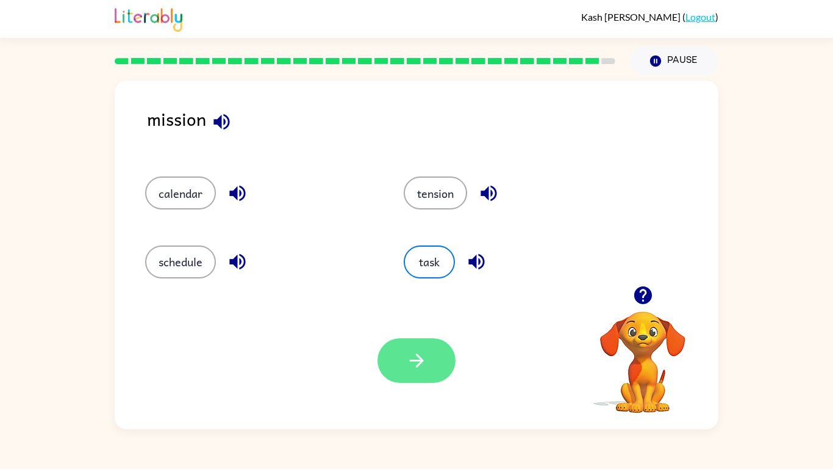
click at [421, 347] on button "button" at bounding box center [417, 360] width 78 height 45
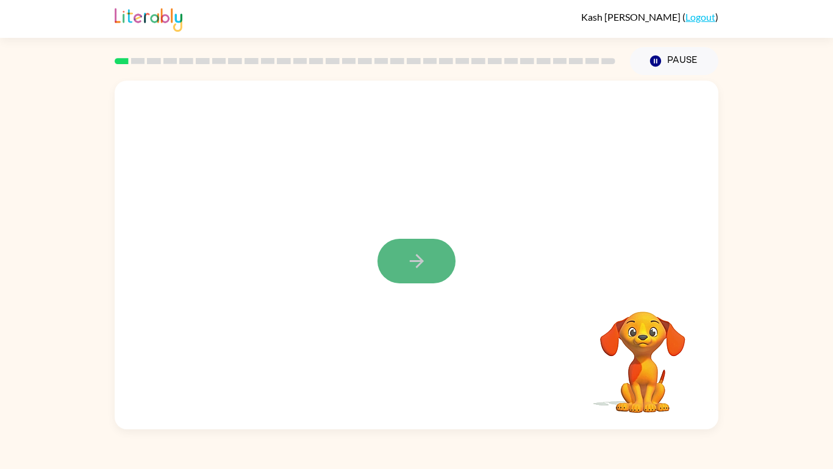
click at [397, 270] on button "button" at bounding box center [417, 261] width 78 height 45
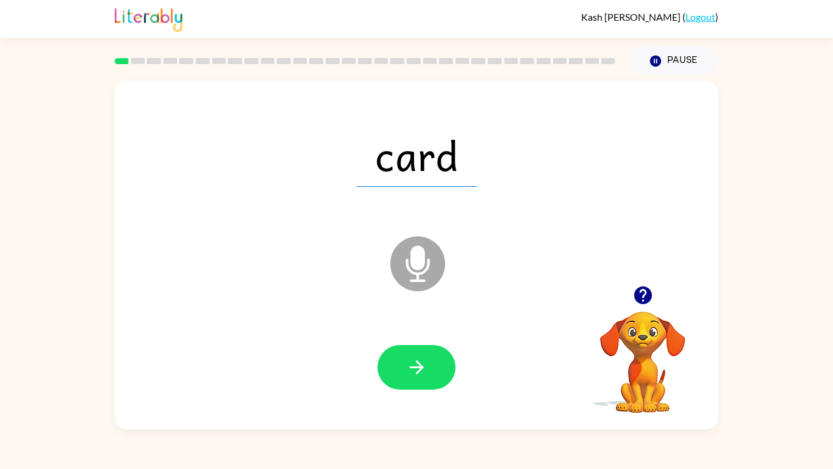
click at [416, 364] on icon "button" at bounding box center [416, 366] width 21 height 21
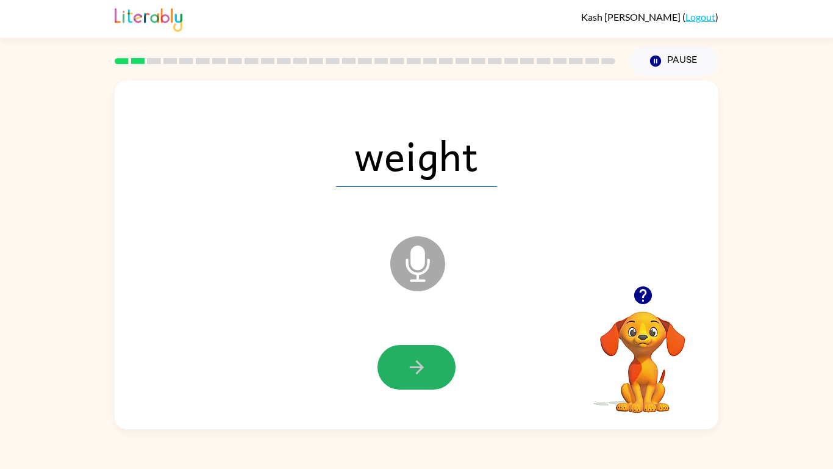
click at [416, 364] on icon "button" at bounding box center [416, 366] width 21 height 21
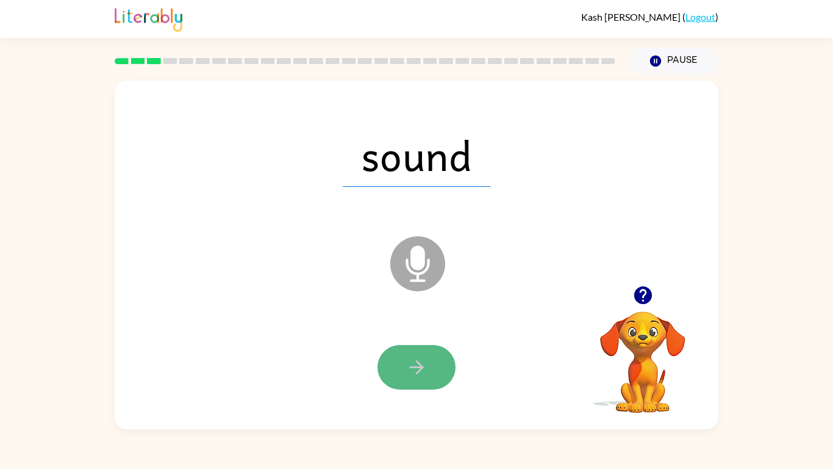
click at [415, 362] on icon "button" at bounding box center [416, 366] width 21 height 21
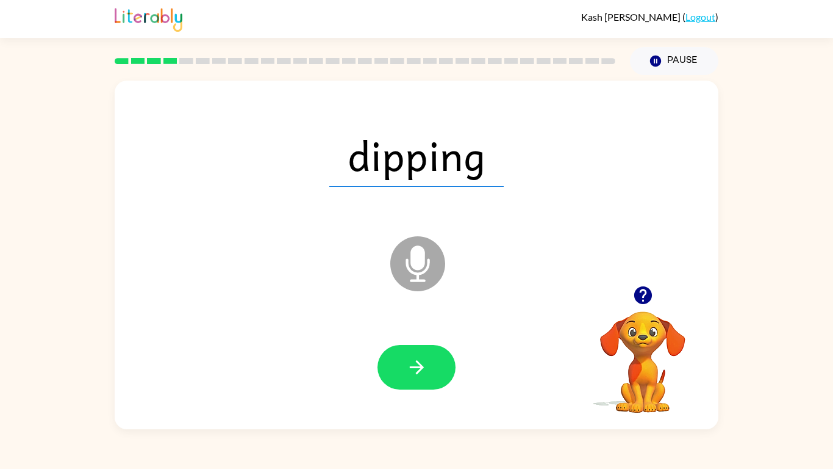
click at [415, 362] on icon "button" at bounding box center [416, 366] width 21 height 21
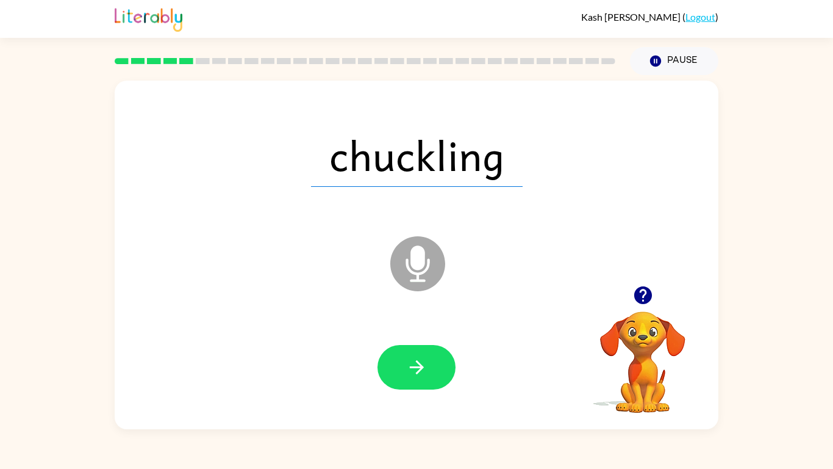
click at [415, 362] on icon "button" at bounding box center [416, 366] width 21 height 21
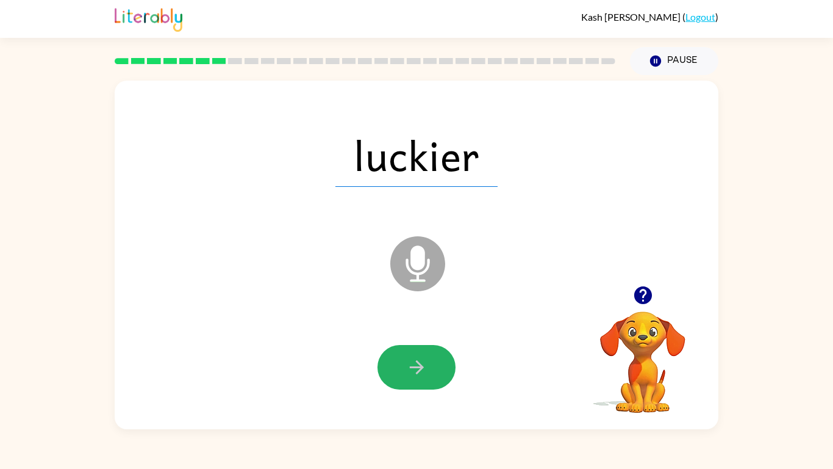
click at [415, 362] on icon "button" at bounding box center [416, 366] width 21 height 21
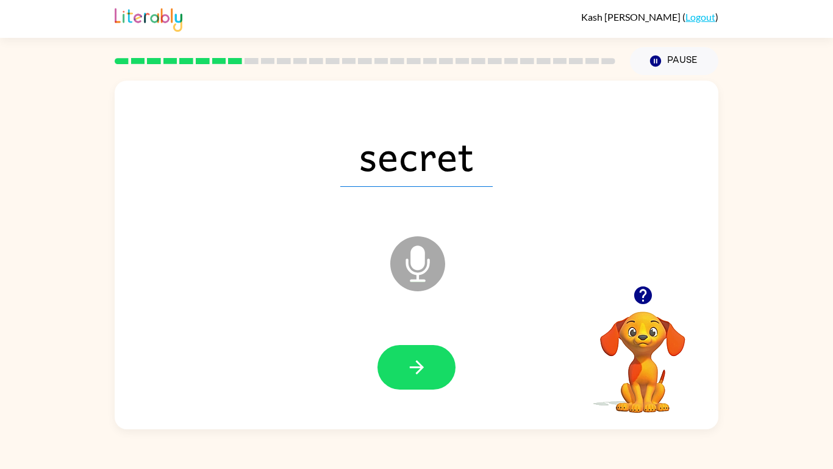
click at [415, 362] on icon "button" at bounding box center [416, 366] width 21 height 21
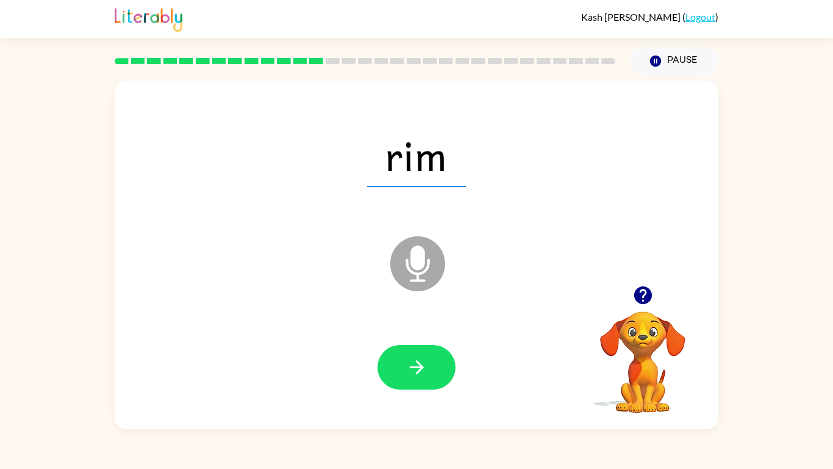
click at [415, 362] on icon "button" at bounding box center [416, 366] width 21 height 21
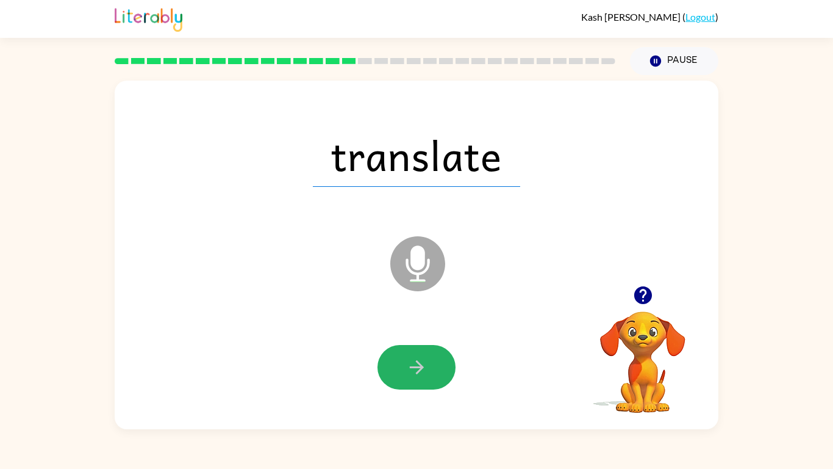
click at [415, 362] on icon "button" at bounding box center [416, 366] width 21 height 21
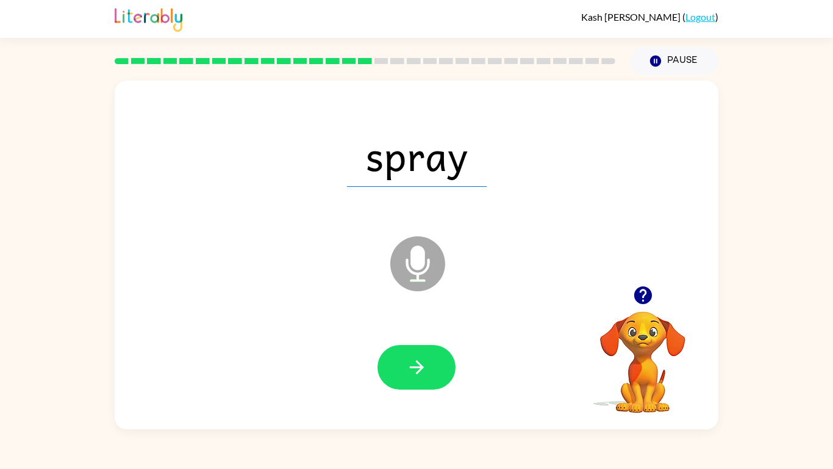
click at [415, 362] on icon "button" at bounding box center [416, 366] width 21 height 21
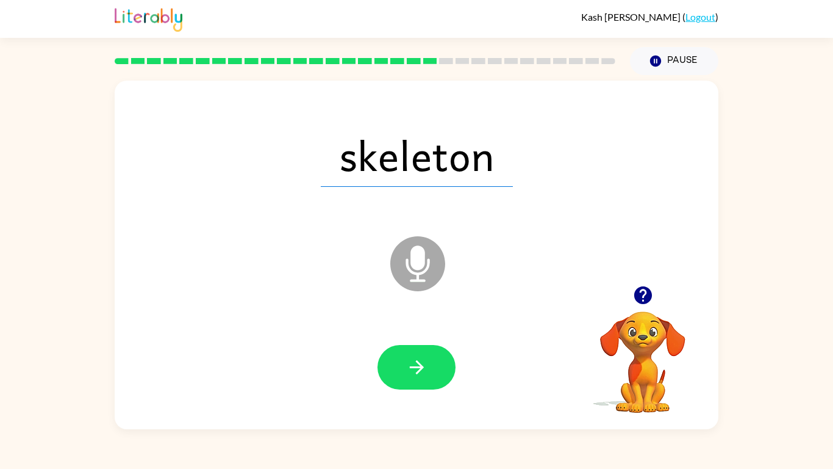
click at [415, 362] on icon "button" at bounding box center [416, 366] width 21 height 21
click at [415, 362] on div at bounding box center [417, 367] width 78 height 45
click at [415, 362] on icon "button" at bounding box center [416, 366] width 21 height 21
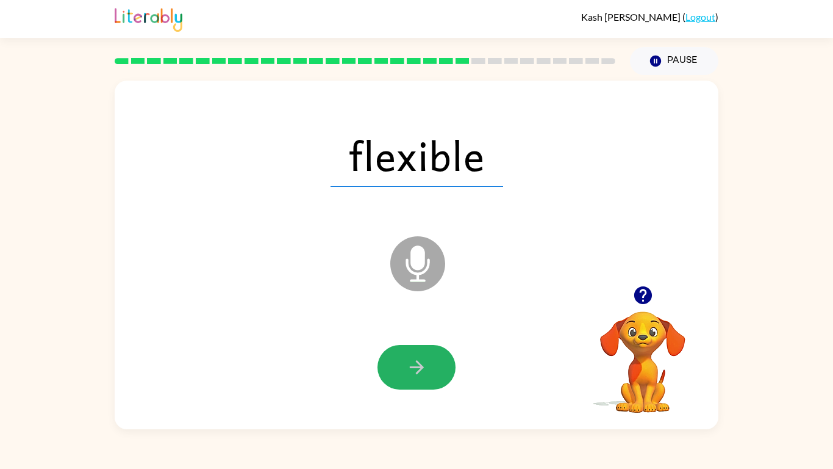
click at [415, 362] on icon "button" at bounding box center [416, 366] width 21 height 21
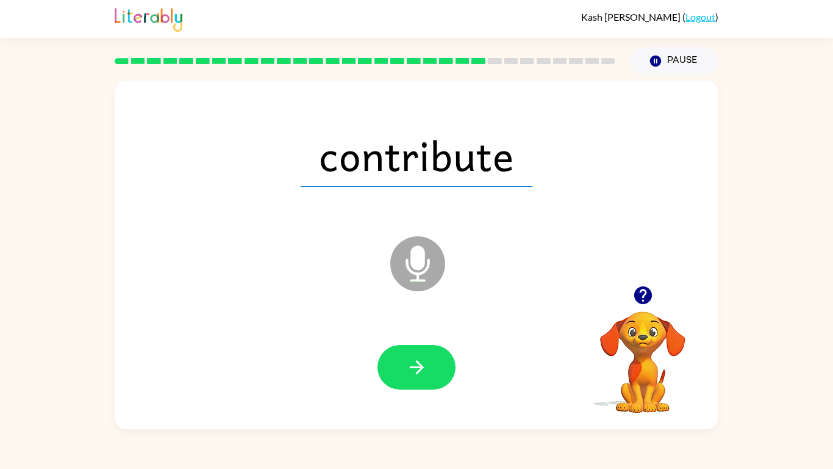
click at [415, 362] on icon "button" at bounding box center [416, 366] width 21 height 21
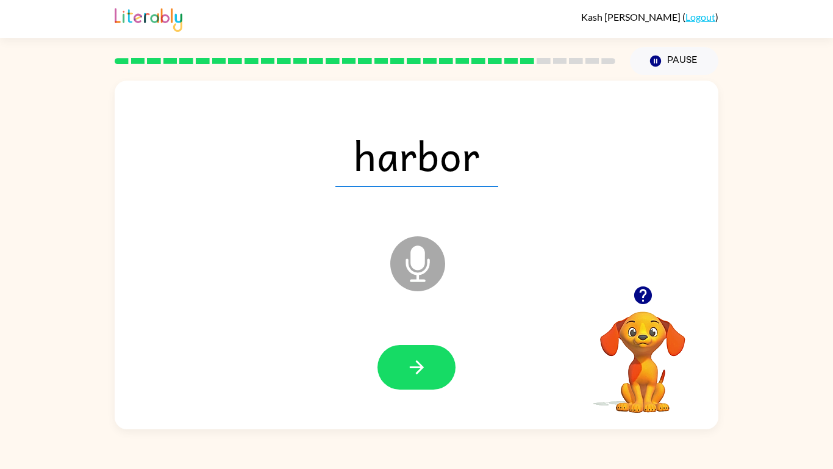
click at [415, 362] on icon "button" at bounding box center [416, 366] width 21 height 21
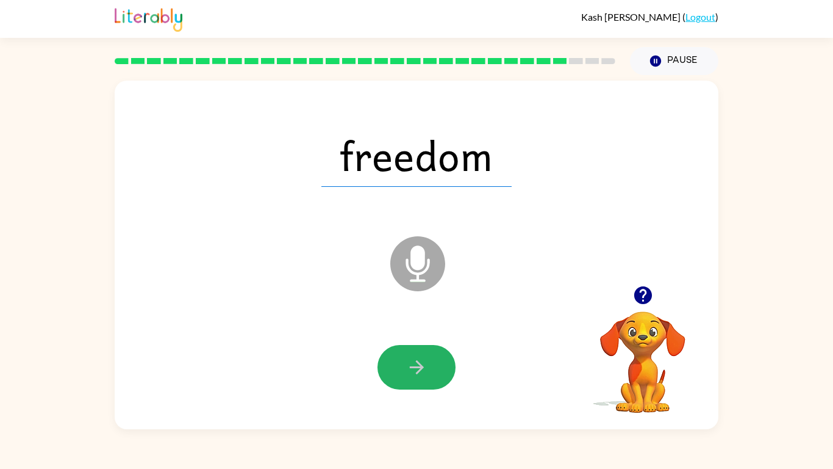
click at [415, 362] on icon "button" at bounding box center [416, 366] width 21 height 21
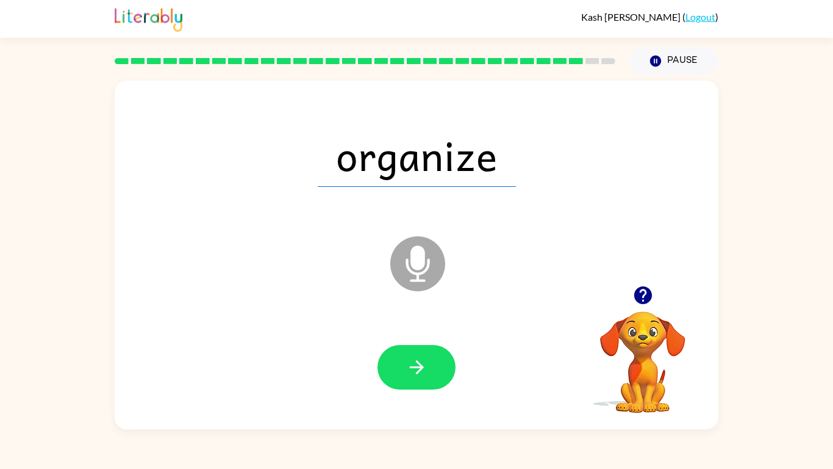
click at [415, 362] on icon "button" at bounding box center [416, 366] width 21 height 21
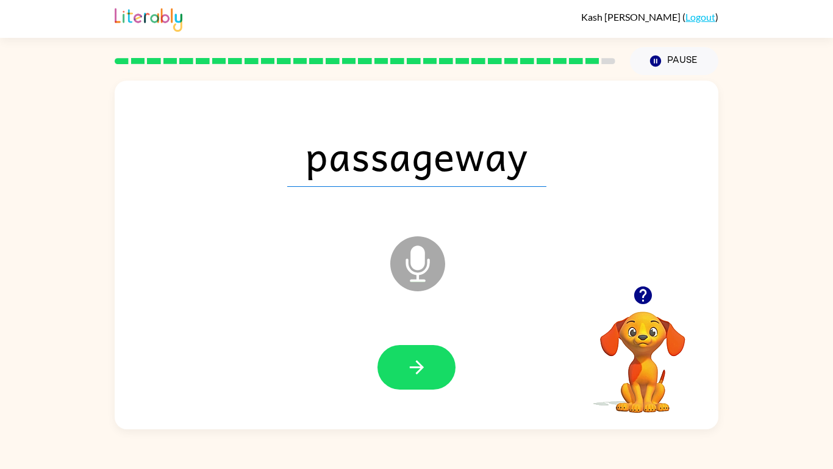
click at [415, 362] on icon "button" at bounding box center [416, 366] width 21 height 21
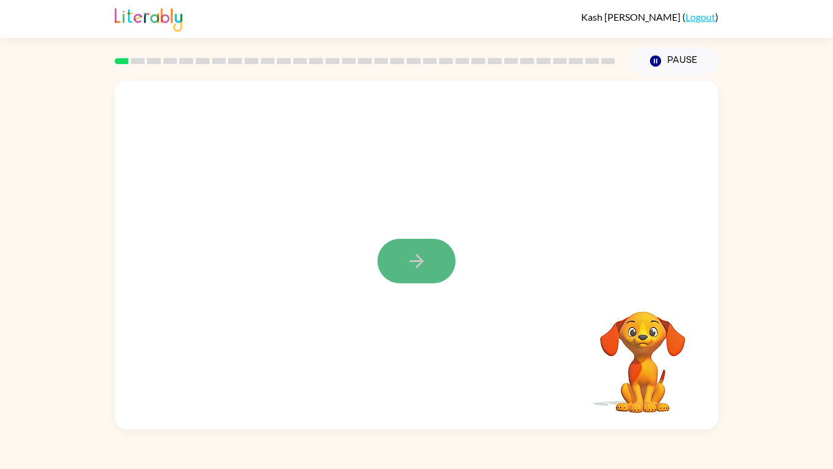
click at [437, 251] on button "button" at bounding box center [417, 261] width 78 height 45
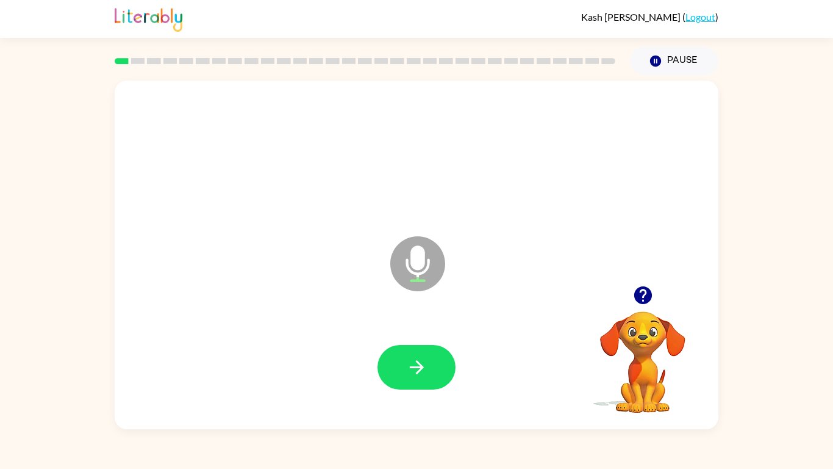
click at [437, 251] on icon at bounding box center [417, 263] width 55 height 55
click at [398, 373] on button "button" at bounding box center [417, 367] width 78 height 45
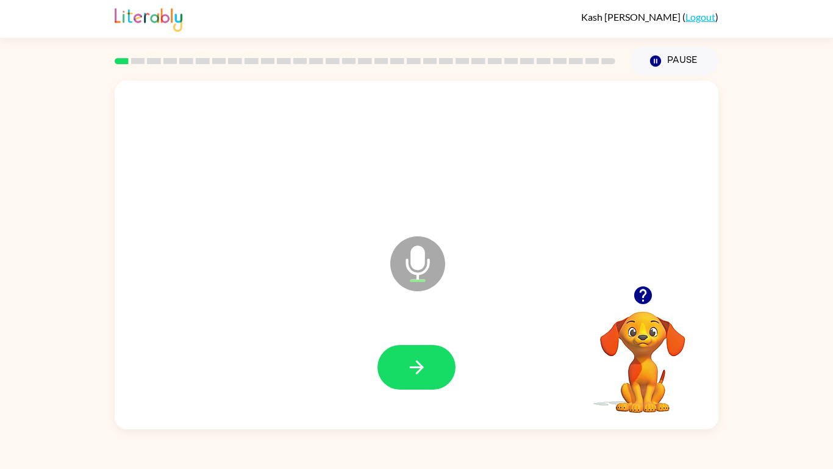
click at [398, 373] on button "button" at bounding box center [417, 367] width 78 height 45
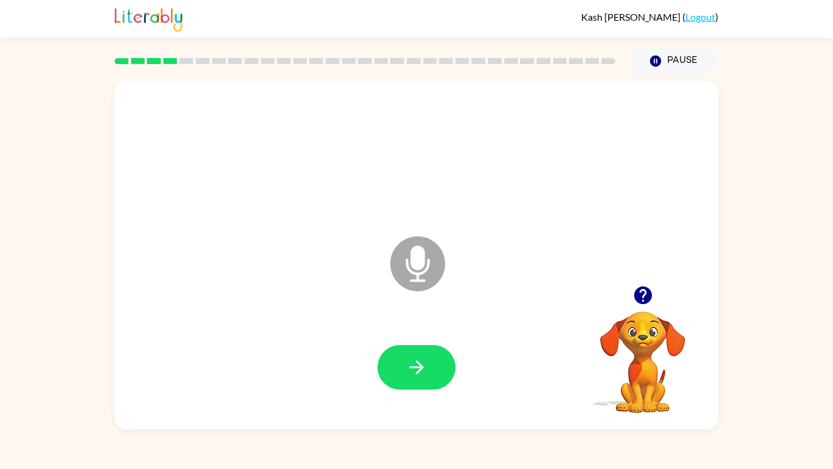
click at [398, 373] on button "button" at bounding box center [417, 367] width 78 height 45
click at [398, 373] on div at bounding box center [417, 367] width 78 height 45
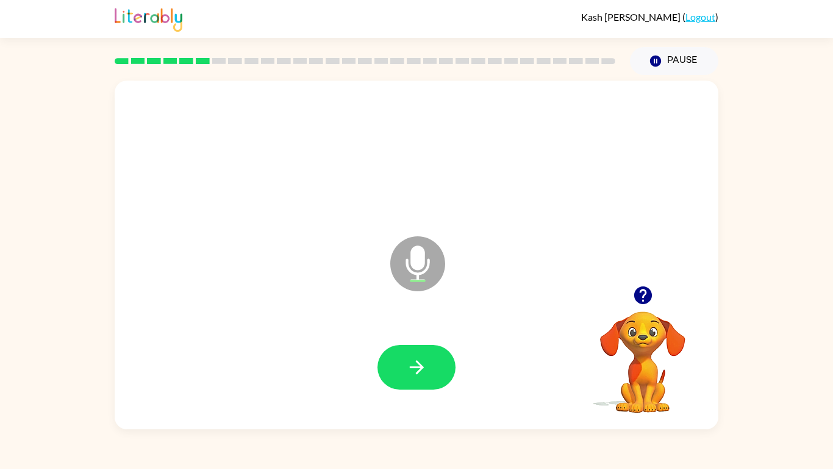
click at [398, 373] on button "button" at bounding box center [417, 367] width 78 height 45
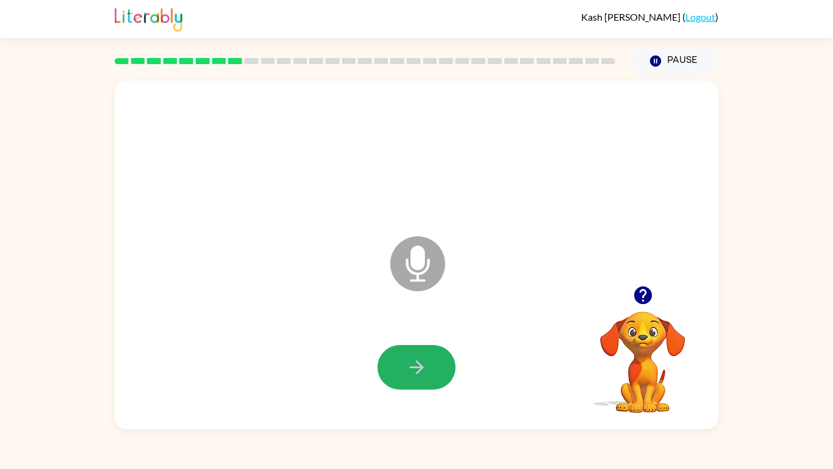
click at [398, 373] on button "button" at bounding box center [417, 367] width 78 height 45
click at [619, 367] on video "Your browser must support playing .mp4 files to use Literably. Please try using…" at bounding box center [643, 353] width 122 height 122
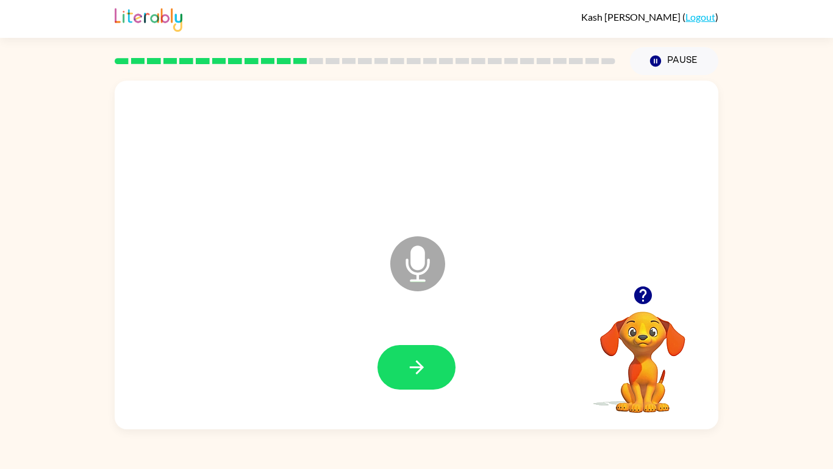
click at [646, 292] on icon "button" at bounding box center [643, 294] width 21 height 21
click at [441, 368] on button "button" at bounding box center [417, 367] width 78 height 45
click at [624, 364] on video "Your browser must support playing .mp4 files to use Literably. Please try using…" at bounding box center [643, 353] width 122 height 122
click at [650, 297] on icon "button" at bounding box center [643, 295] width 18 height 18
click at [405, 387] on button "button" at bounding box center [417, 367] width 78 height 45
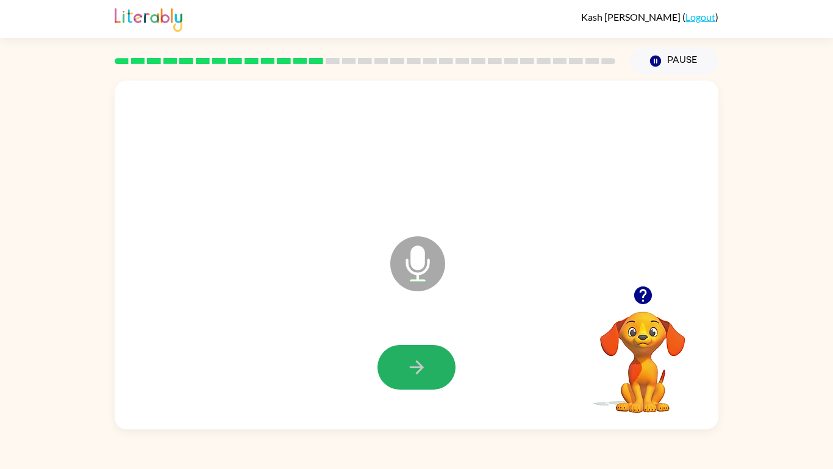
click at [405, 387] on button "button" at bounding box center [417, 367] width 78 height 45
click at [408, 371] on icon "button" at bounding box center [416, 366] width 21 height 21
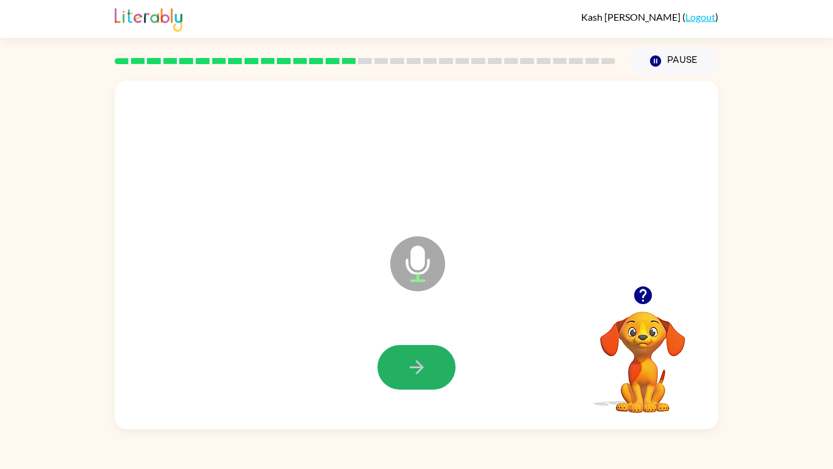
click at [408, 371] on icon "button" at bounding box center [416, 366] width 21 height 21
click at [646, 367] on video "Your browser must support playing .mp4 files to use Literably. Please try using…" at bounding box center [643, 353] width 122 height 122
click at [641, 300] on icon "button" at bounding box center [643, 295] width 18 height 18
click at [393, 378] on button "button" at bounding box center [417, 367] width 78 height 45
click at [412, 354] on button "button" at bounding box center [417, 367] width 78 height 45
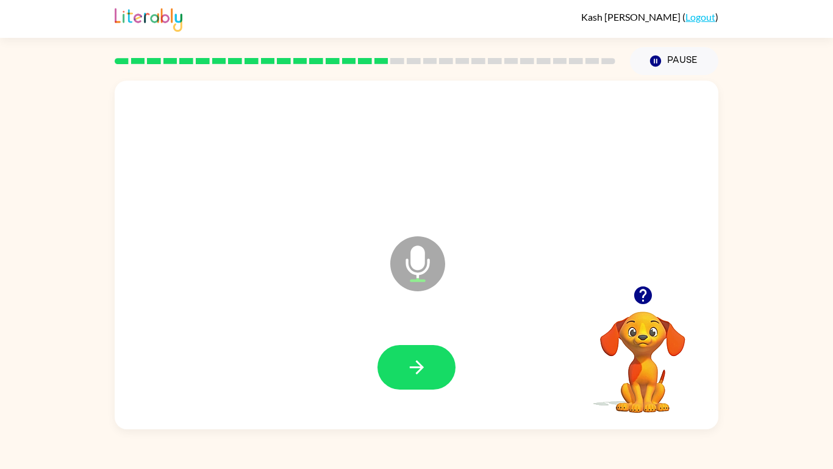
click at [412, 354] on button "button" at bounding box center [417, 367] width 78 height 45
click at [415, 367] on icon "button" at bounding box center [416, 367] width 14 height 14
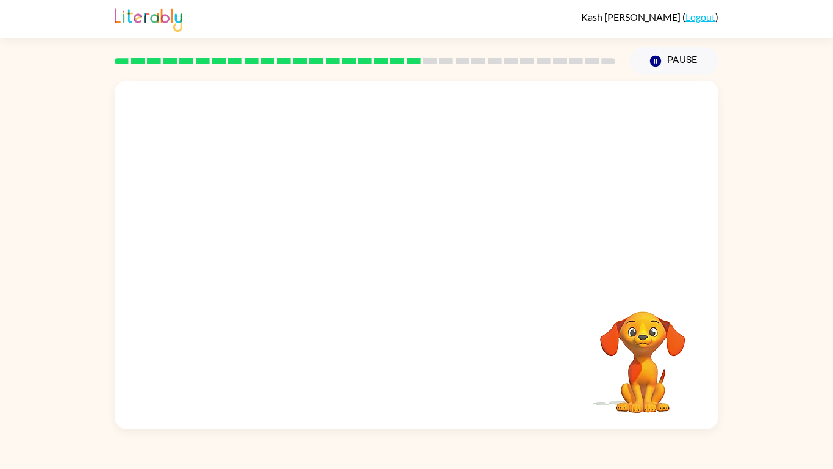
click at [631, 334] on video "Your browser must support playing .mp4 files to use Literably. Please try using…" at bounding box center [643, 353] width 122 height 122
click at [594, 373] on video "Your browser must support playing .mp4 files to use Literably. Please try using…" at bounding box center [643, 353] width 122 height 122
click at [634, 375] on video "Your browser must support playing .mp4 files to use Literably. Please try using…" at bounding box center [643, 353] width 122 height 122
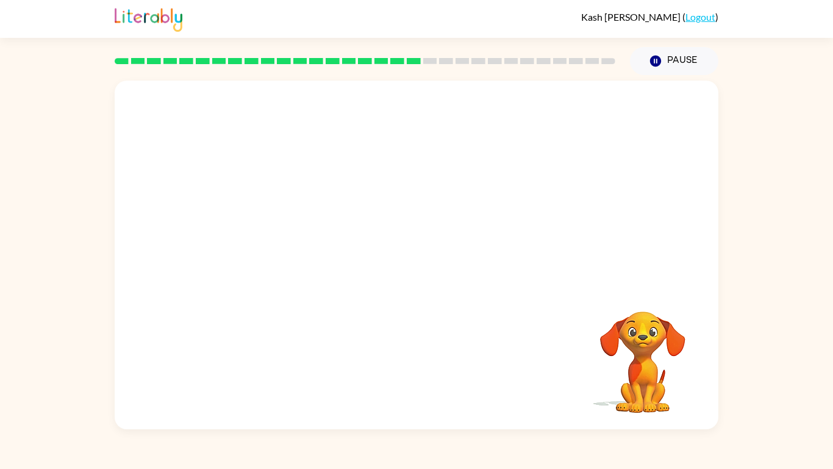
click at [606, 373] on video "Your browser must support playing .mp4 files to use Literably. Please try using…" at bounding box center [643, 353] width 122 height 122
click at [667, 55] on button "Pause Pause" at bounding box center [674, 61] width 88 height 28
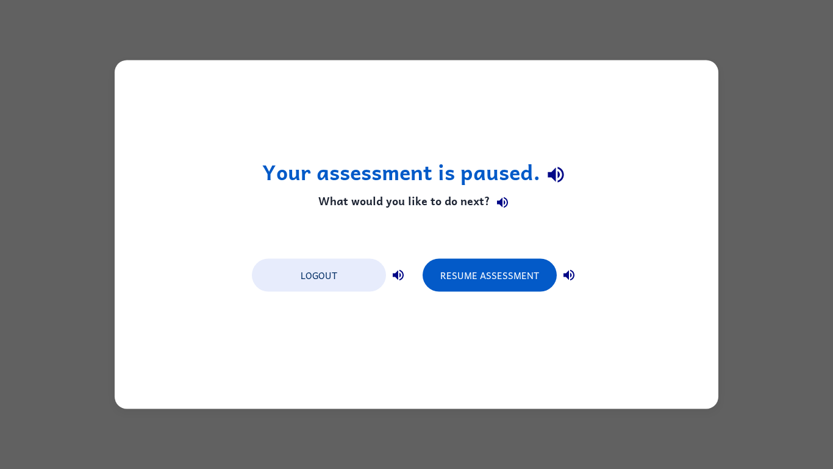
click at [647, 301] on div "Your assessment is paused. What would you like to do next? Logout Resume Assess…" at bounding box center [417, 234] width 604 height 348
click at [673, 307] on div "Your assessment is paused. What would you like to do next? Logout Resume Assess…" at bounding box center [417, 234] width 604 height 348
click at [478, 271] on button "Resume Assessment" at bounding box center [490, 275] width 134 height 33
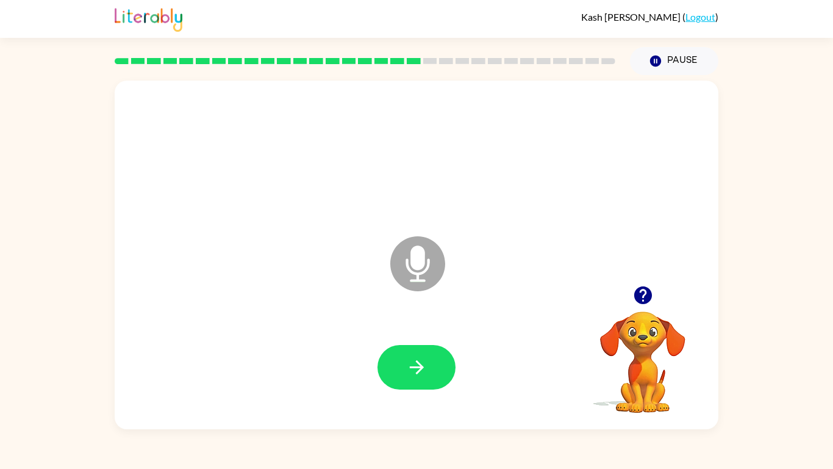
click at [478, 271] on icon "Microphone The Microphone is here when it is your turn to talk" at bounding box center [478, 279] width 183 height 92
click at [400, 375] on button "button" at bounding box center [417, 367] width 78 height 45
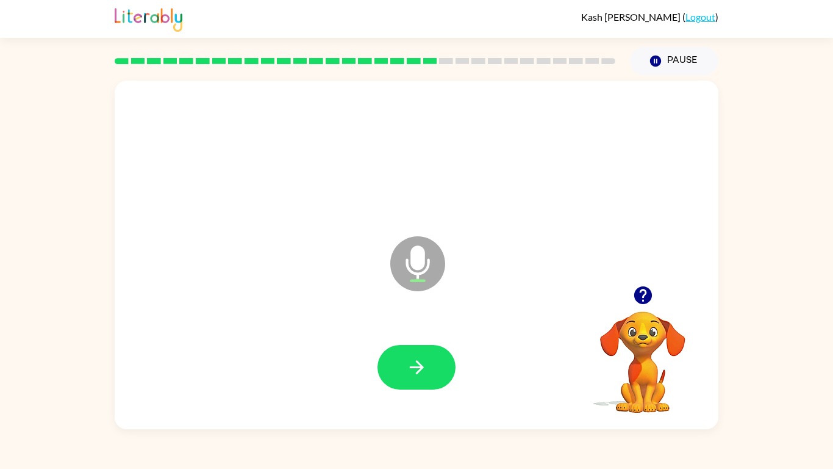
click at [400, 375] on button "button" at bounding box center [417, 367] width 78 height 45
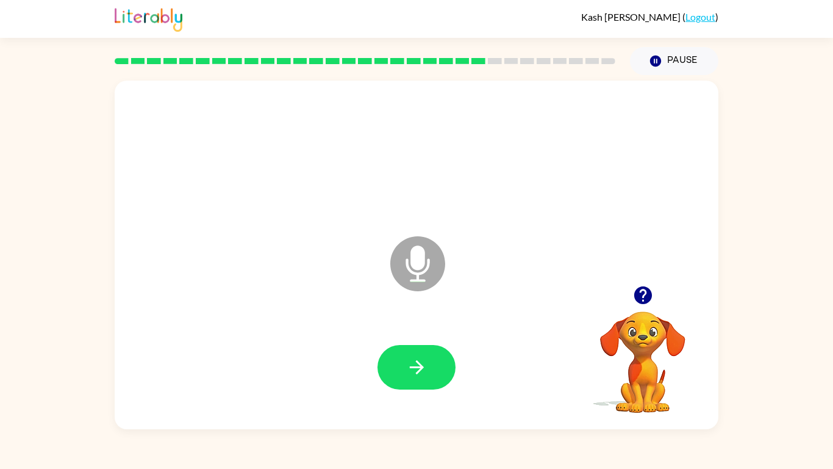
click at [400, 375] on button "button" at bounding box center [417, 367] width 78 height 45
click at [399, 376] on button "button" at bounding box center [417, 367] width 78 height 45
click at [428, 362] on button "button" at bounding box center [417, 367] width 78 height 45
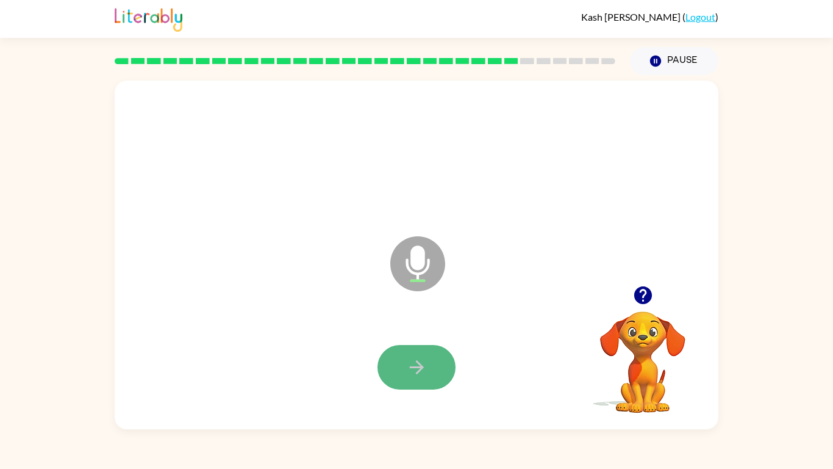
click at [433, 361] on button "button" at bounding box center [417, 367] width 78 height 45
click at [439, 358] on button "button" at bounding box center [417, 367] width 78 height 45
click at [429, 355] on button "button" at bounding box center [417, 367] width 78 height 45
click at [633, 300] on icon "button" at bounding box center [643, 294] width 21 height 21
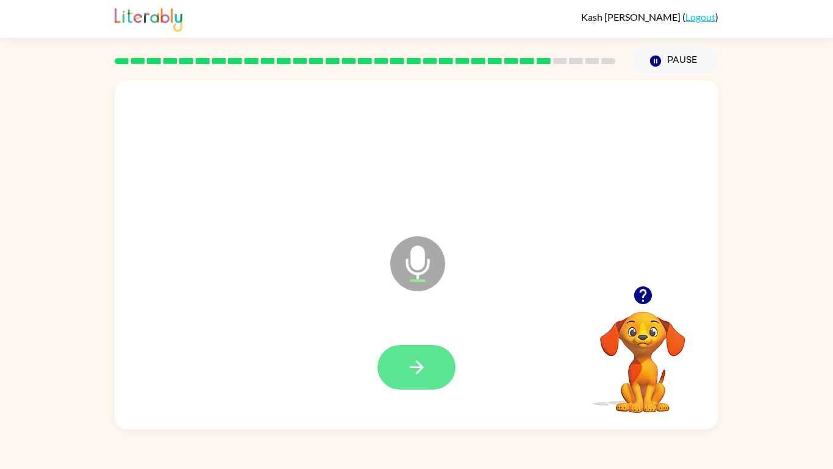
click at [412, 361] on icon "button" at bounding box center [416, 366] width 21 height 21
click at [438, 366] on button "button" at bounding box center [417, 367] width 78 height 45
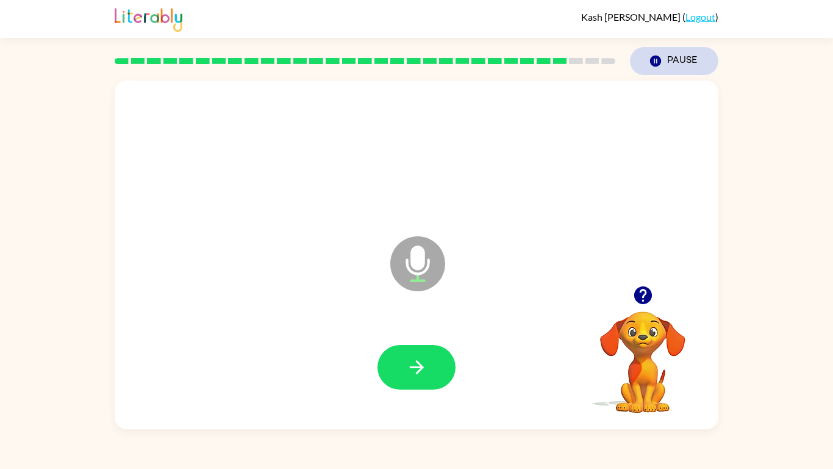
click at [699, 62] on button "Pause Pause" at bounding box center [674, 61] width 88 height 28
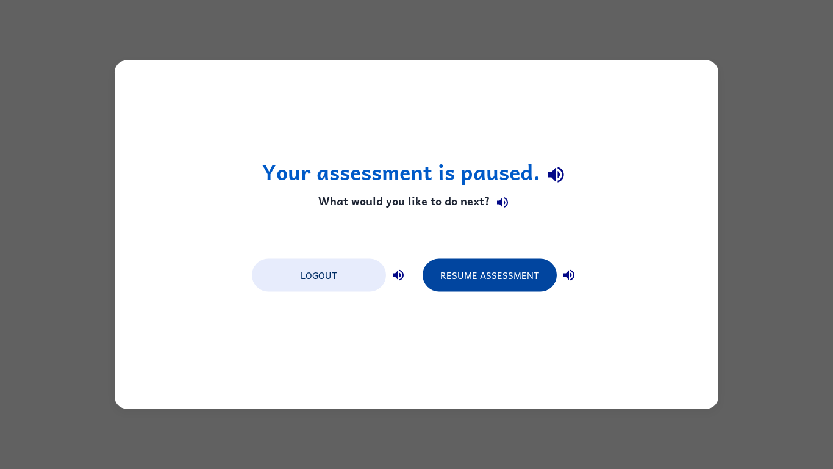
click at [480, 271] on button "Resume Assessment" at bounding box center [490, 275] width 134 height 33
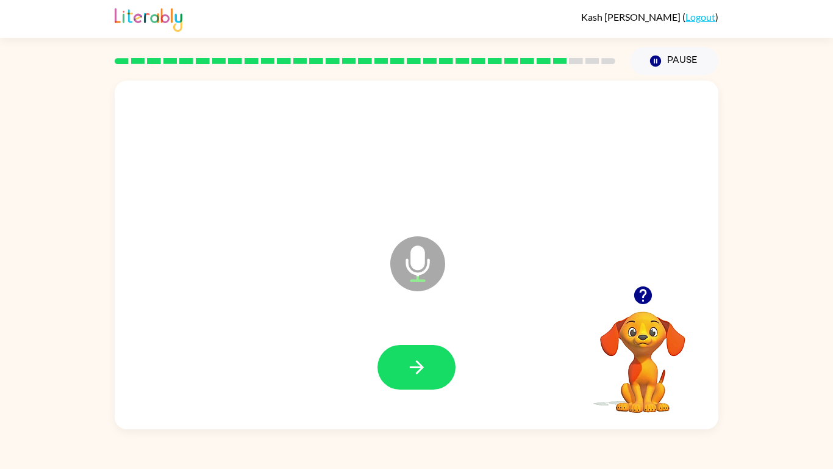
click at [649, 295] on icon "button" at bounding box center [643, 295] width 18 height 18
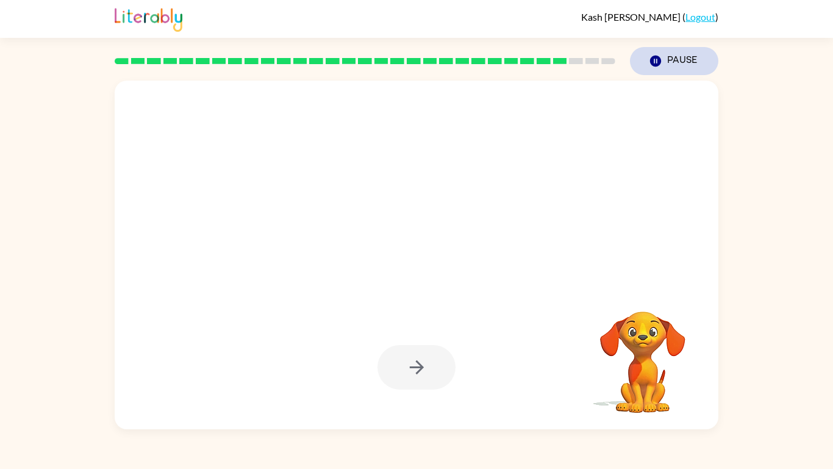
click at [692, 65] on button "Pause Pause" at bounding box center [674, 61] width 88 height 28
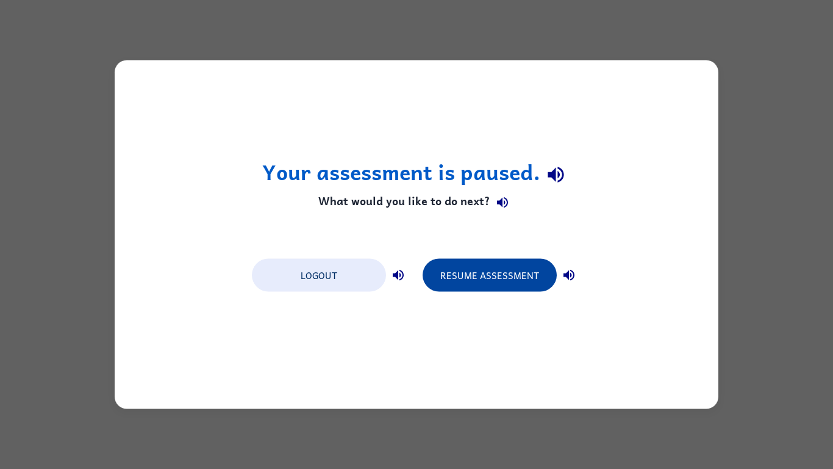
click at [500, 270] on button "Resume Assessment" at bounding box center [490, 275] width 134 height 33
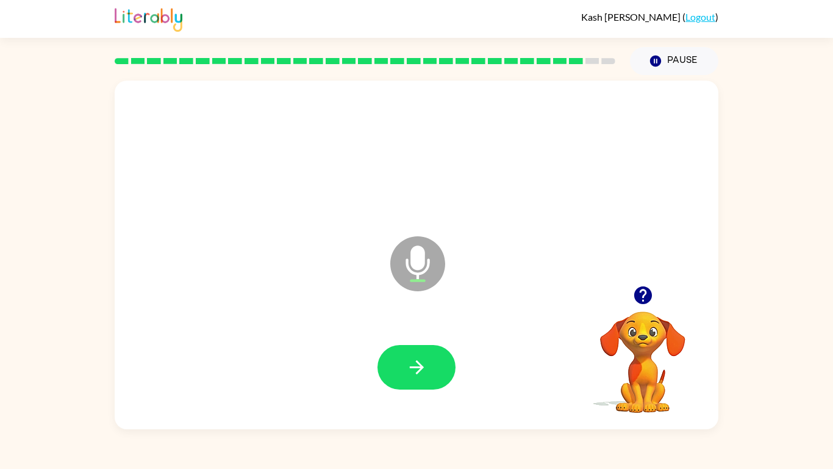
click at [643, 286] on icon "button" at bounding box center [643, 295] width 18 height 18
click at [411, 350] on button "button" at bounding box center [417, 367] width 78 height 45
